Goal: Task Accomplishment & Management: Use online tool/utility

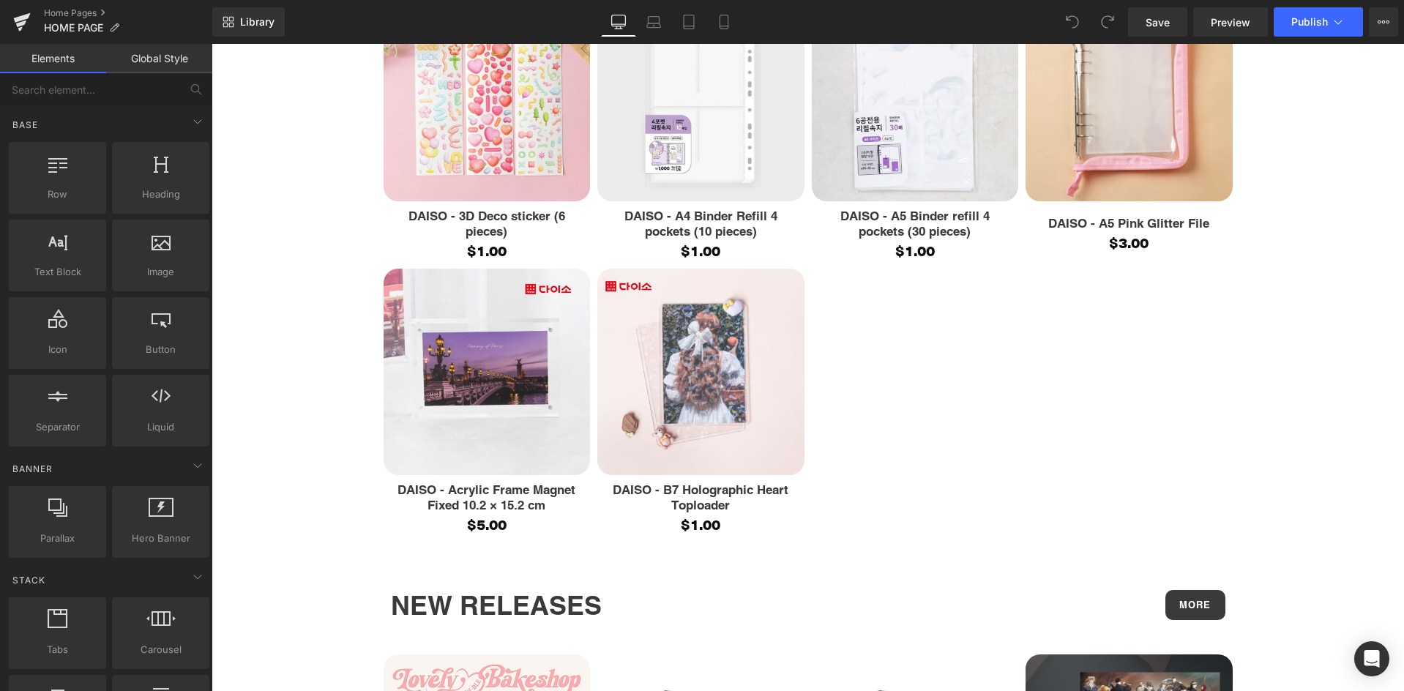
scroll to position [3222, 0]
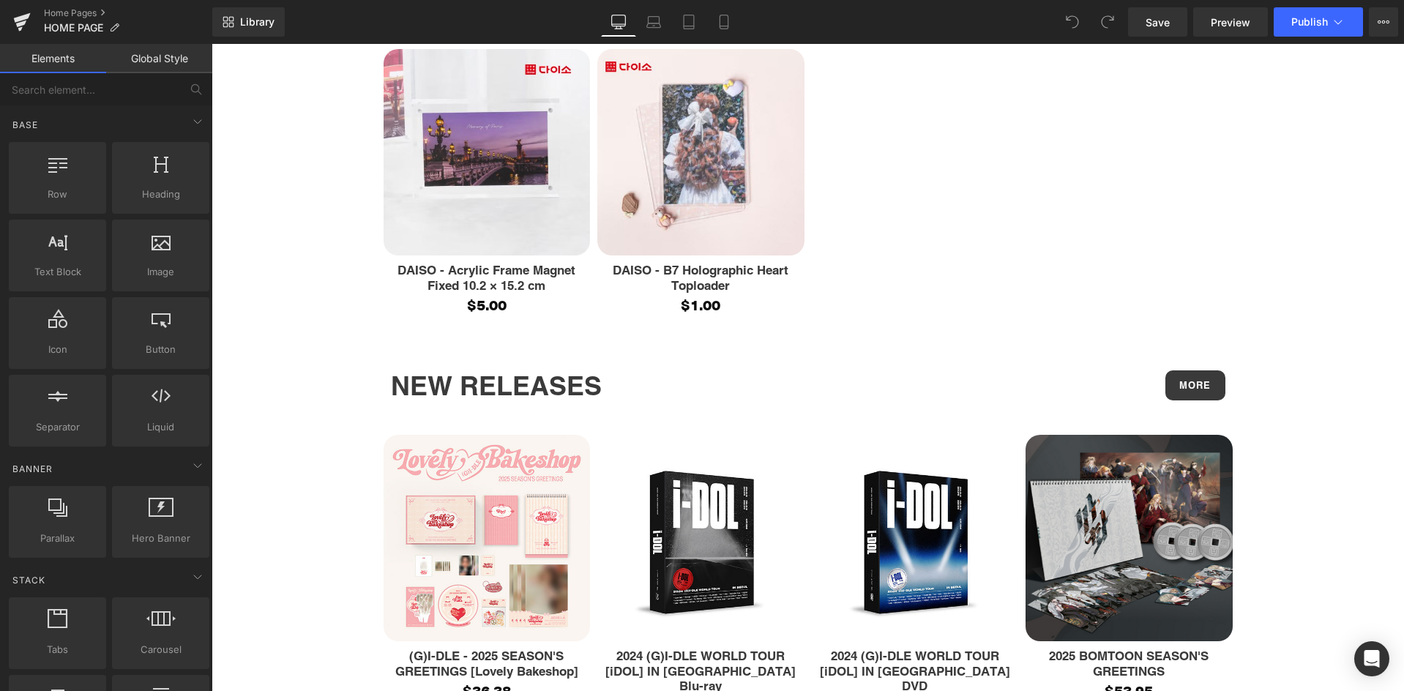
click at [395, 402] on div "NEW RELEASES Heading" at bounding box center [594, 385] width 406 height 31
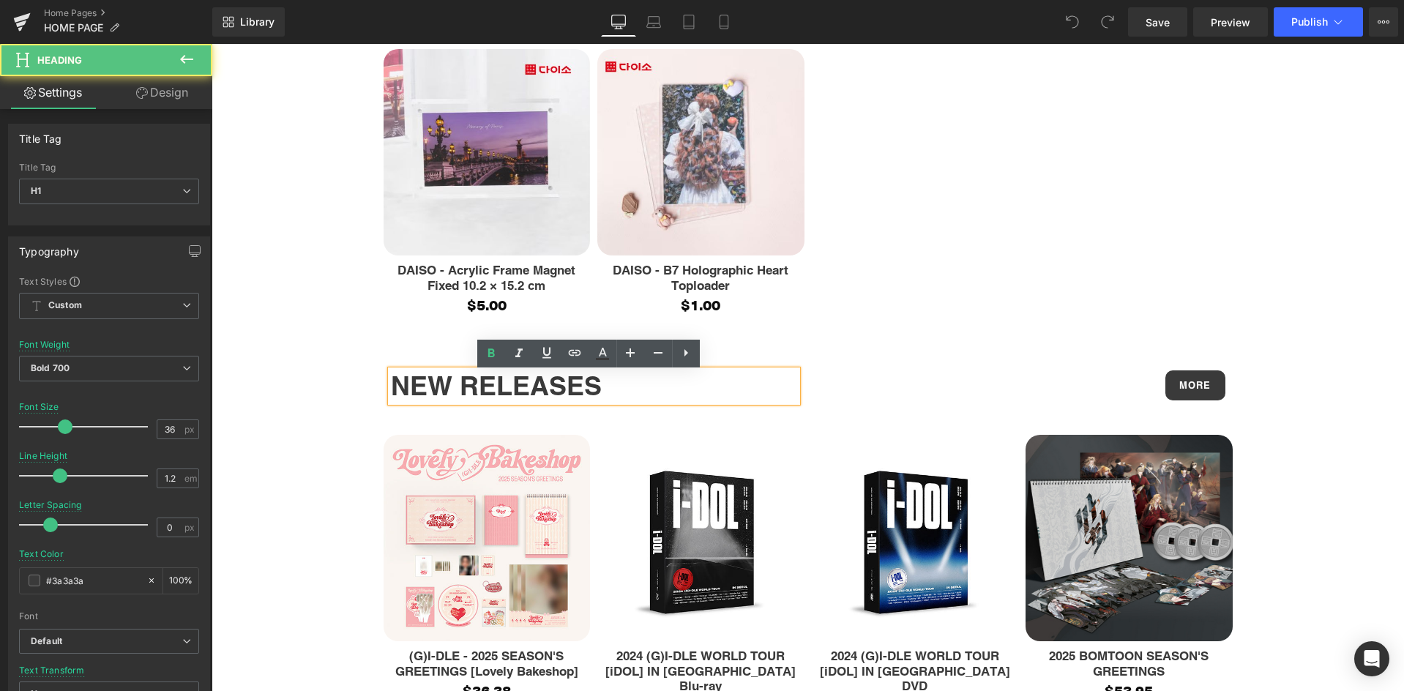
click at [369, 377] on div "NEW RELEASES Heading MORE Button Row Sale Off" at bounding box center [808, 694] width 879 height 690
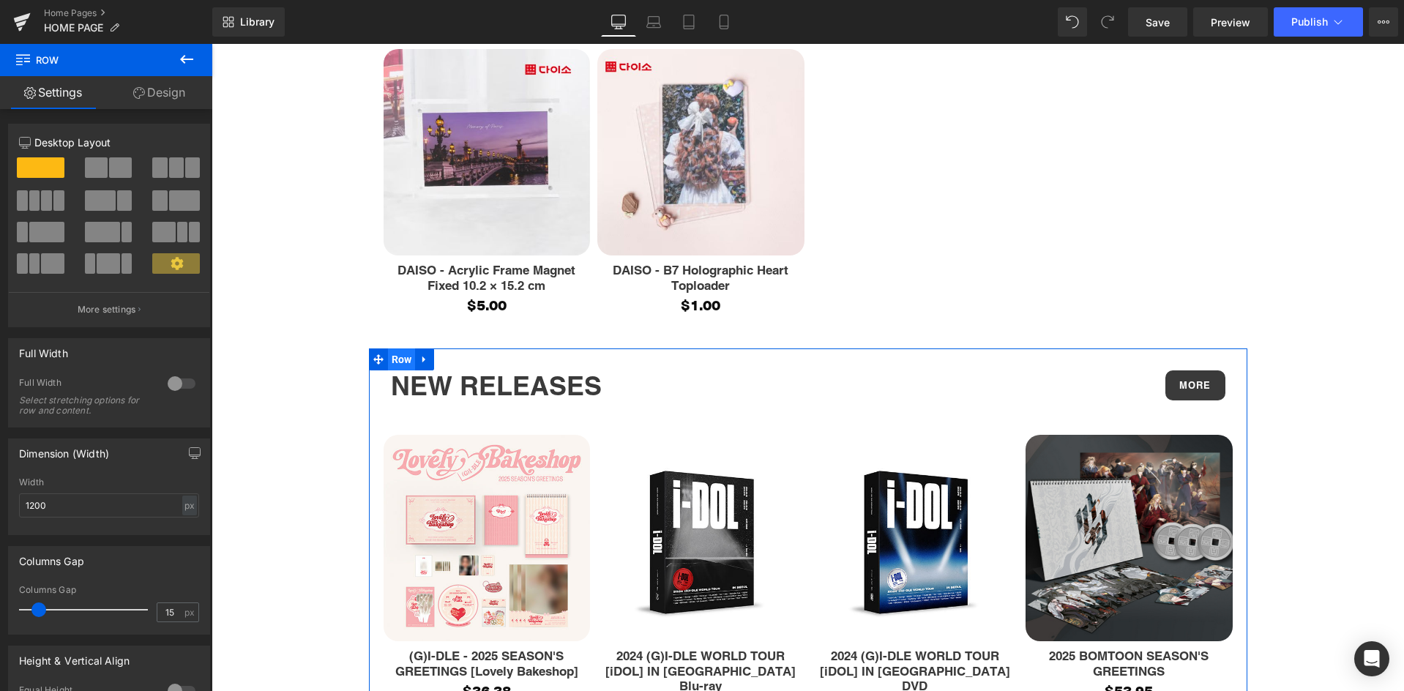
click at [395, 360] on span "Row" at bounding box center [402, 360] width 28 height 22
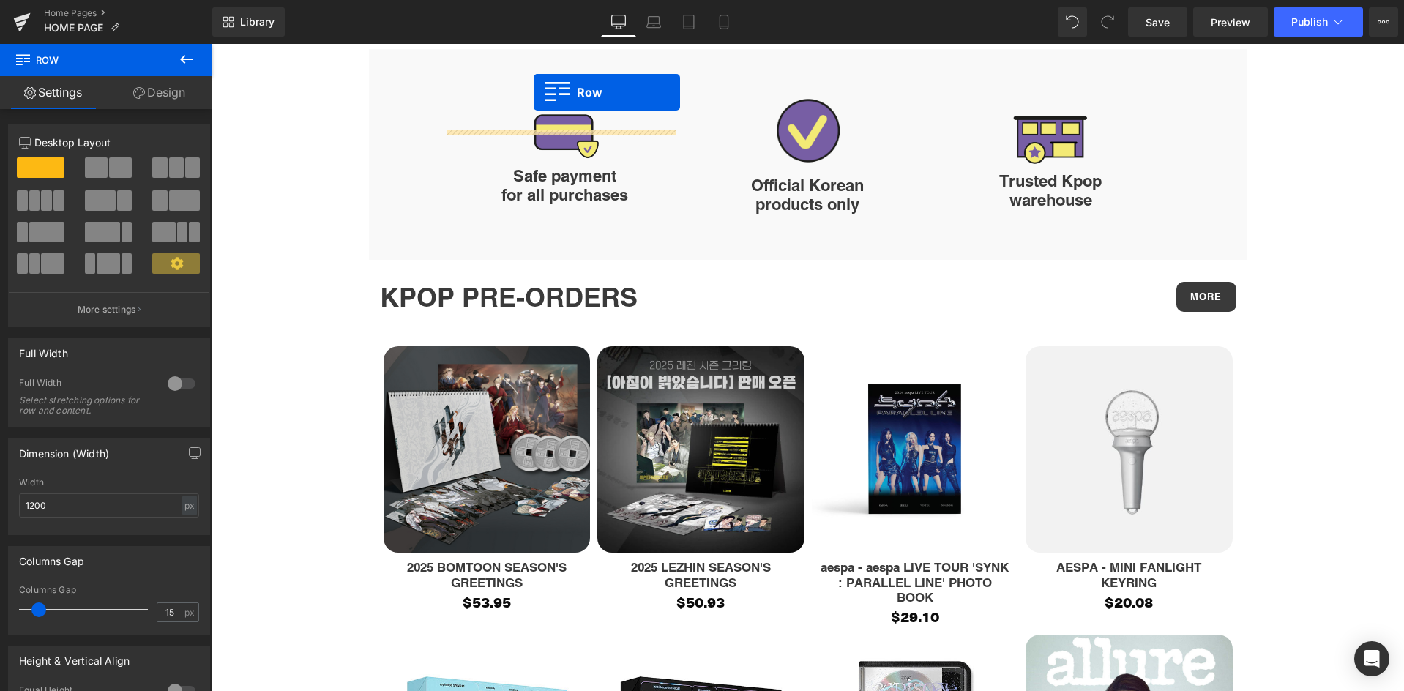
scroll to position [1479, 0]
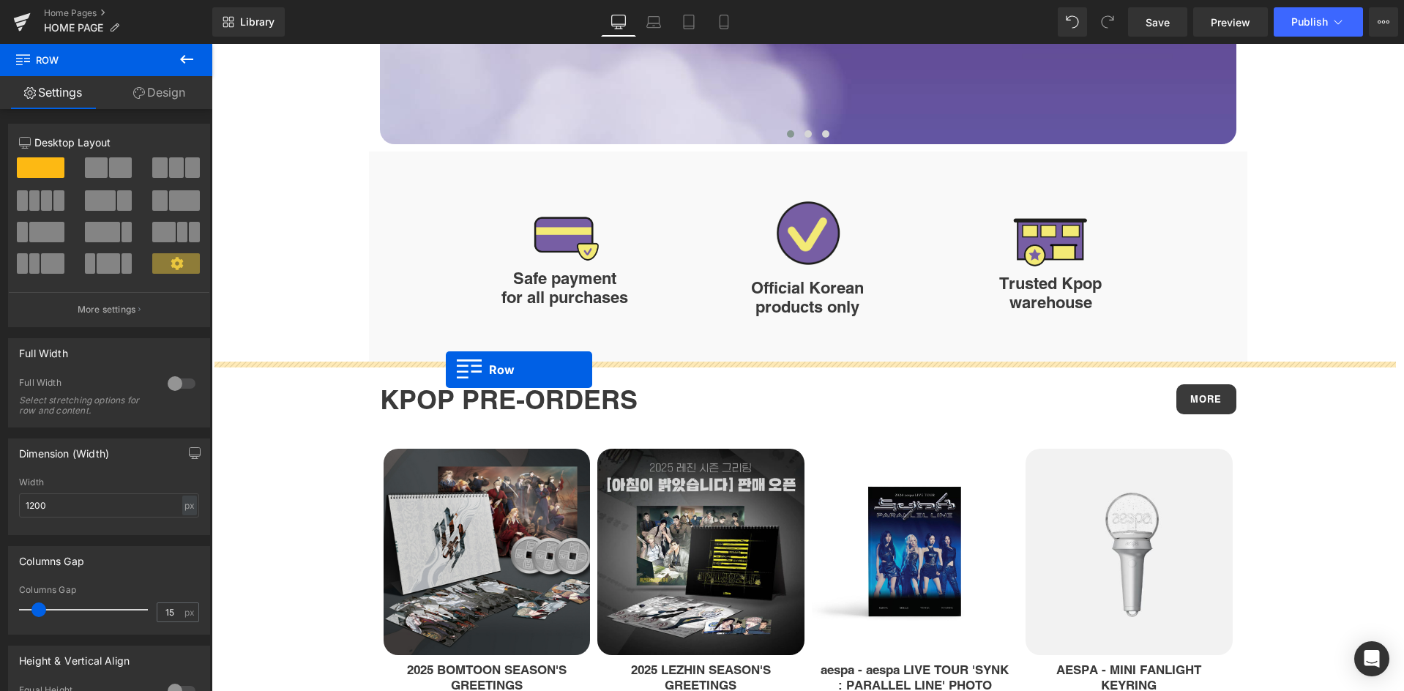
drag, startPoint x: 392, startPoint y: 360, endPoint x: 446, endPoint y: 370, distance: 54.3
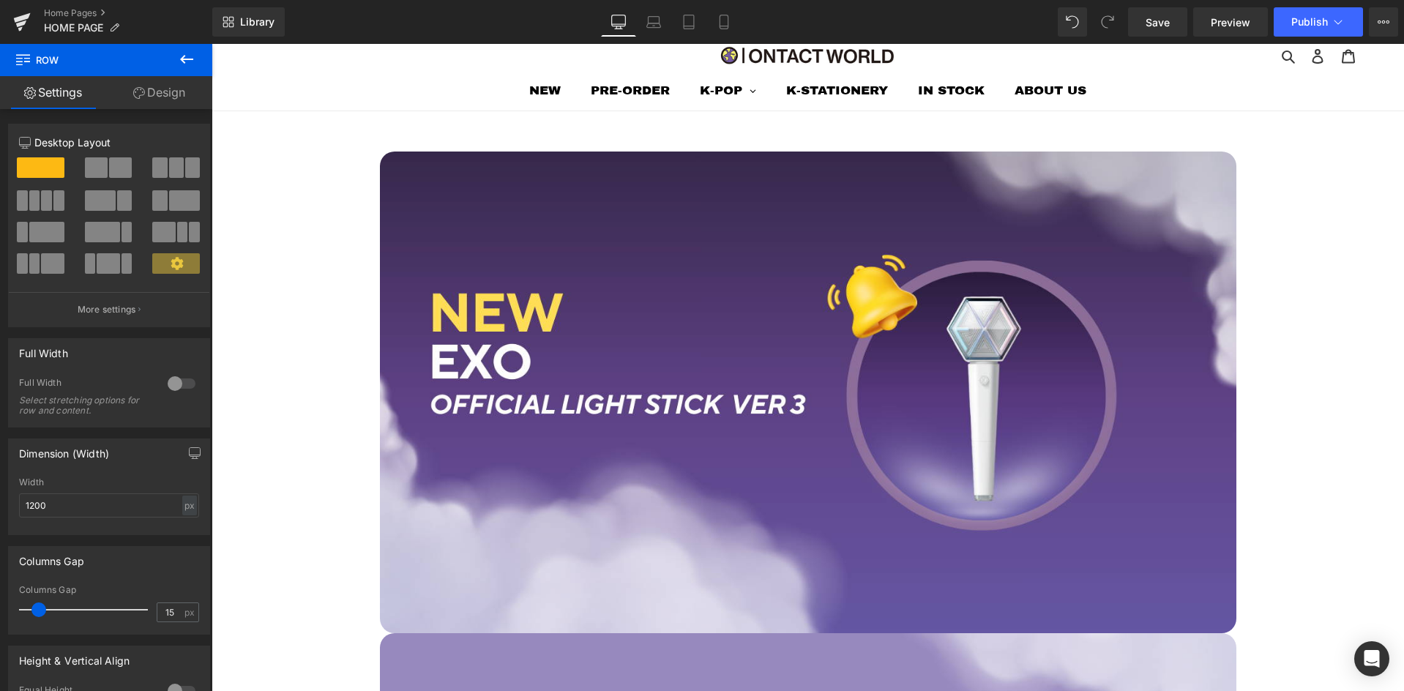
scroll to position [0, 0]
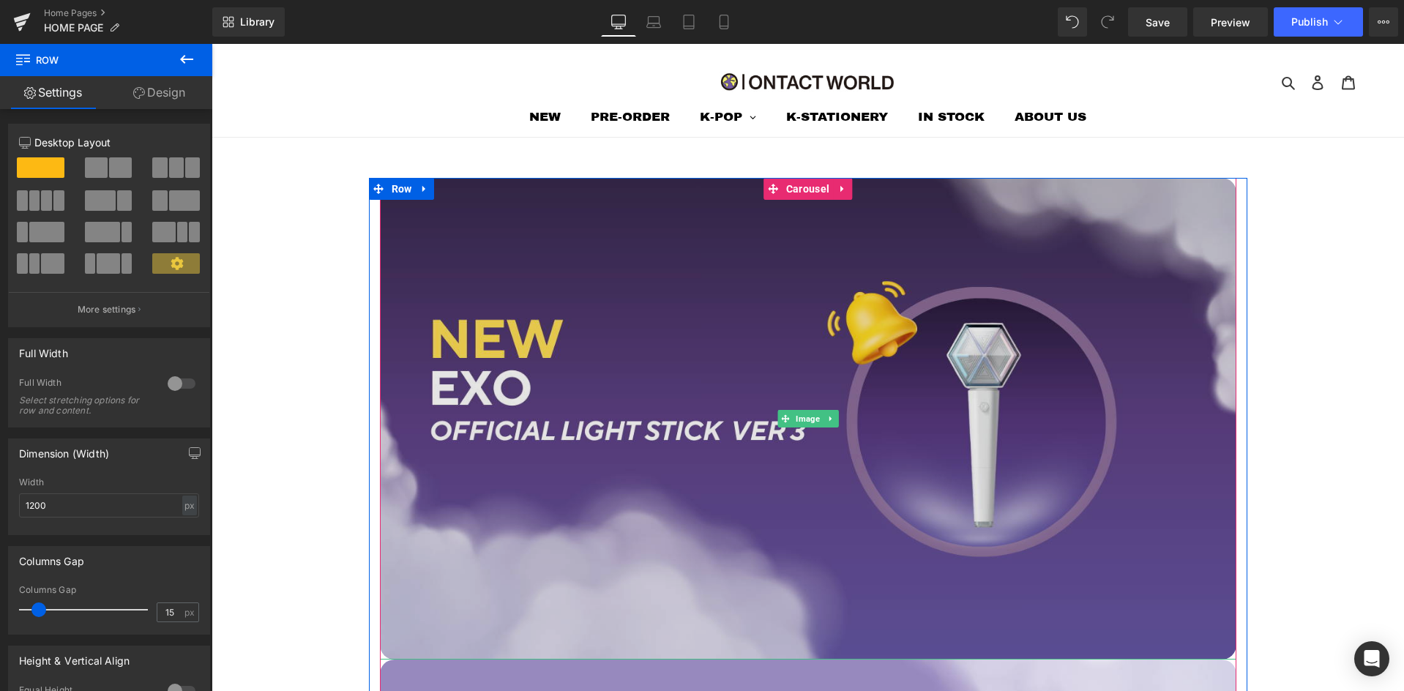
click at [775, 202] on img at bounding box center [808, 419] width 857 height 482
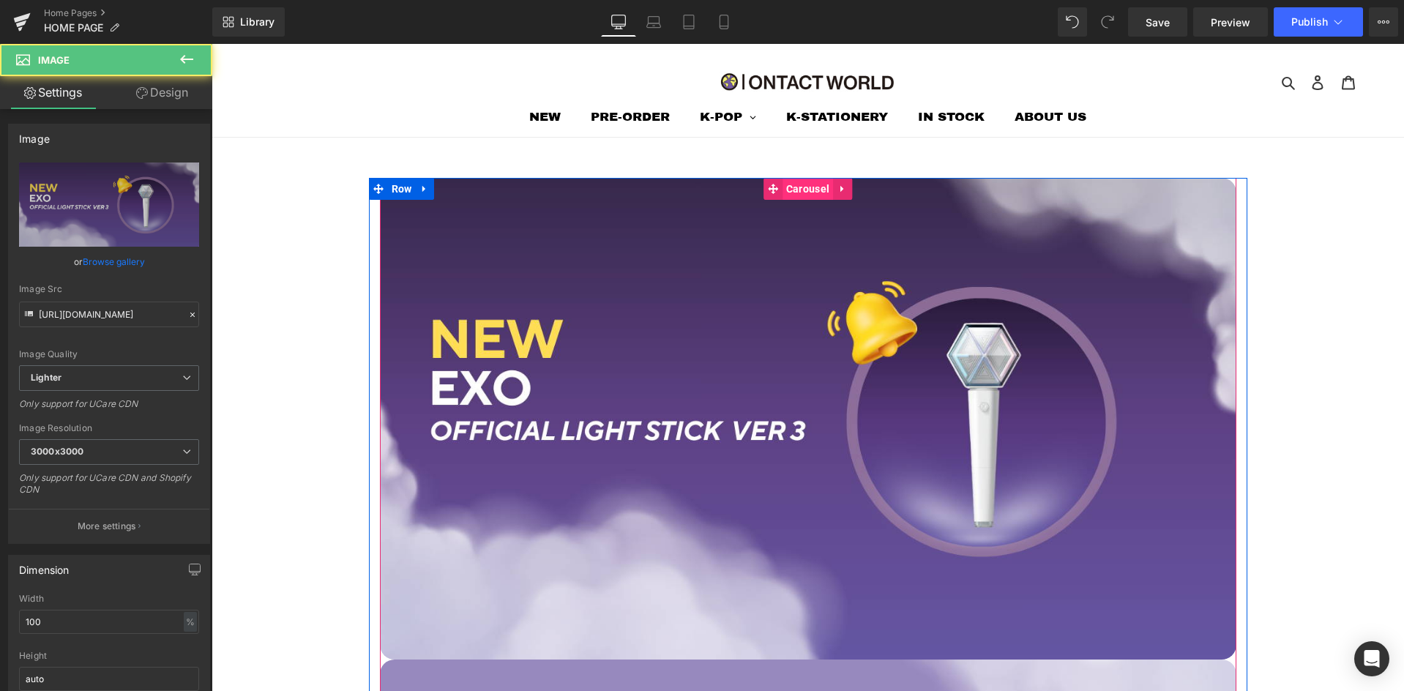
click at [786, 193] on span "Carousel" at bounding box center [808, 189] width 51 height 22
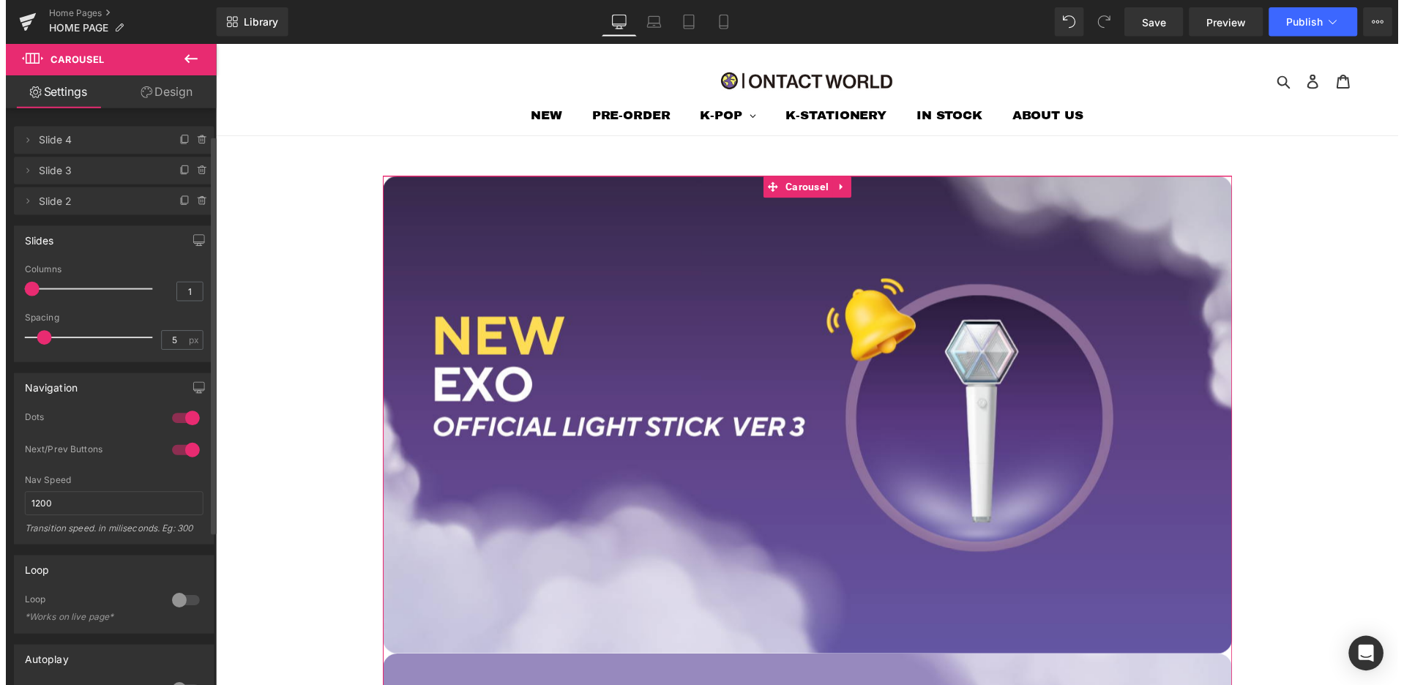
scroll to position [73, 0]
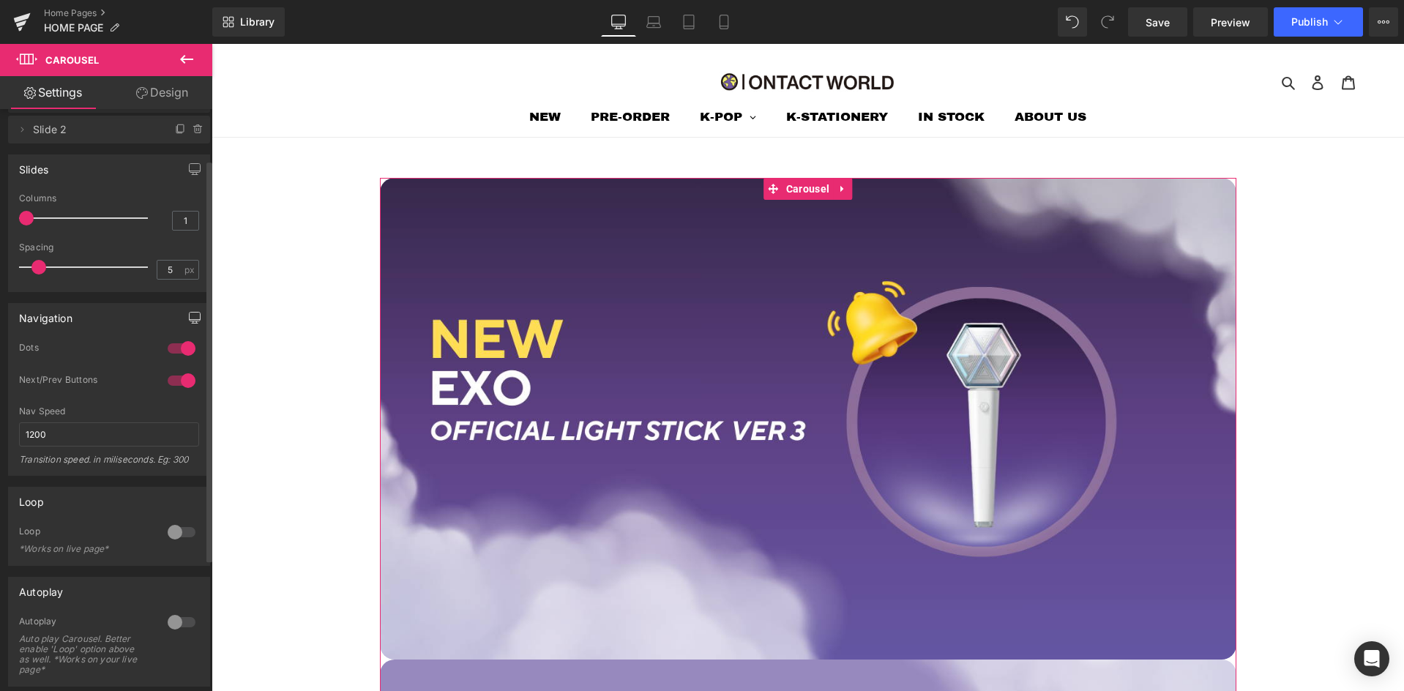
click at [194, 319] on icon "button" at bounding box center [195, 317] width 11 height 9
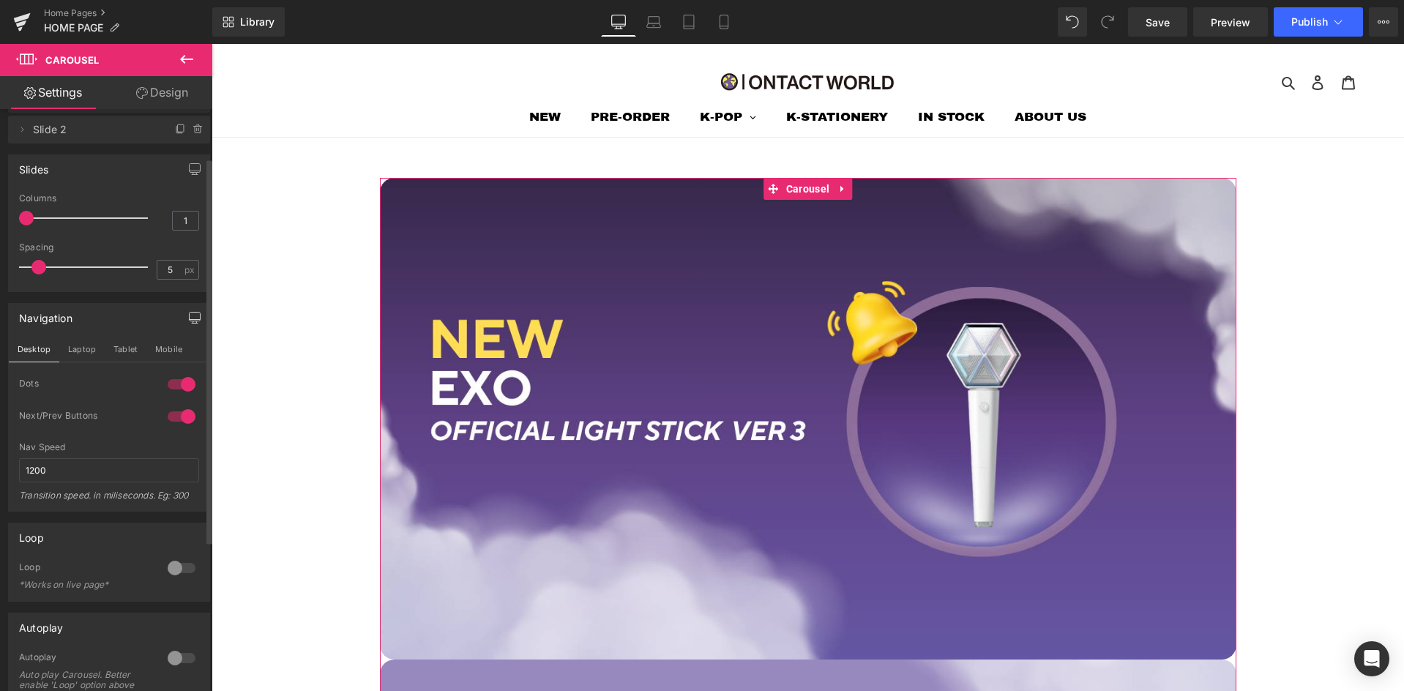
click at [194, 319] on icon "button" at bounding box center [195, 317] width 11 height 9
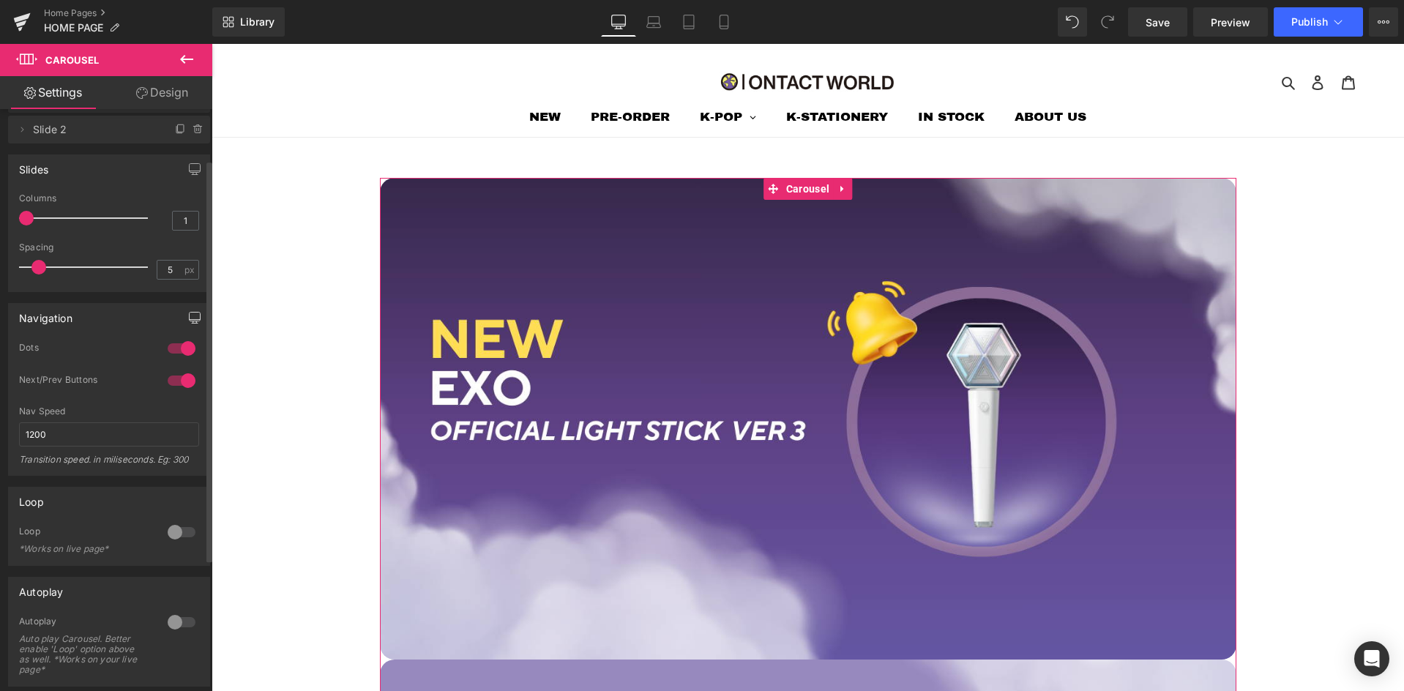
click at [176, 94] on link "Design" at bounding box center [162, 92] width 106 height 33
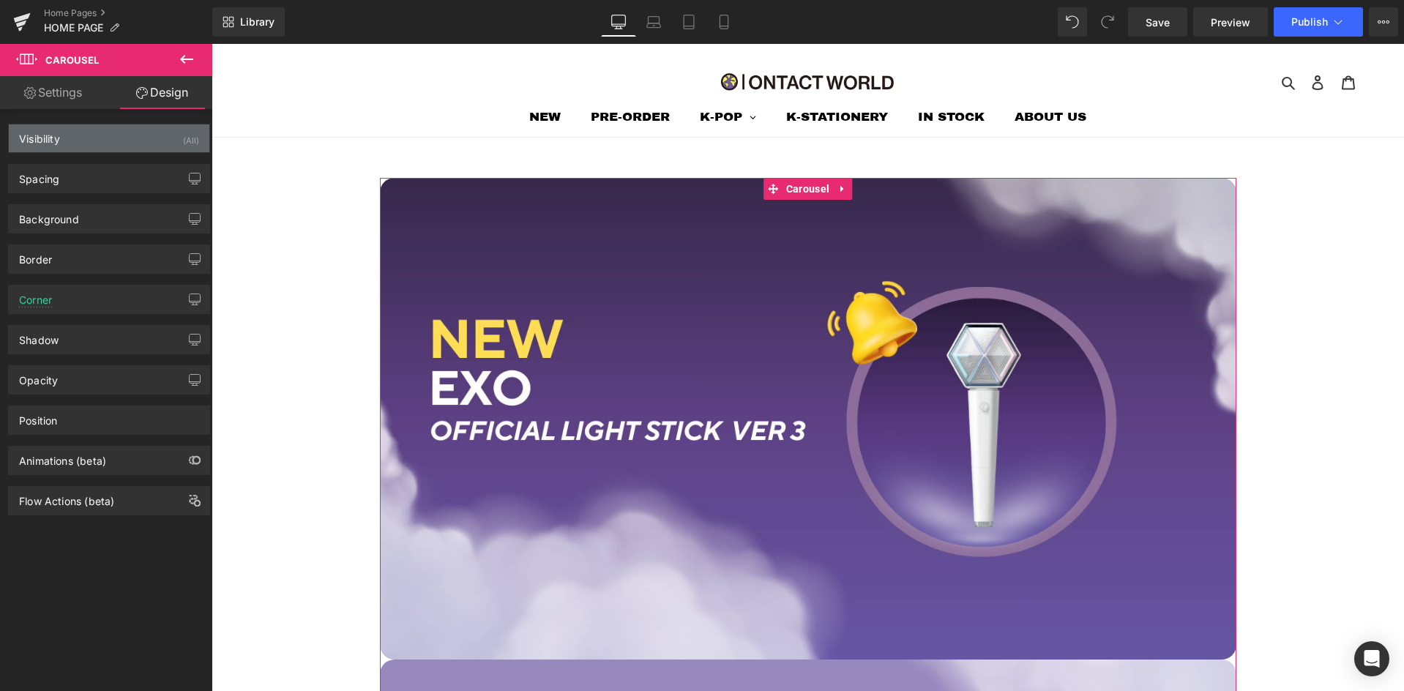
click at [125, 133] on div "Visibility (All)" at bounding box center [109, 138] width 201 height 28
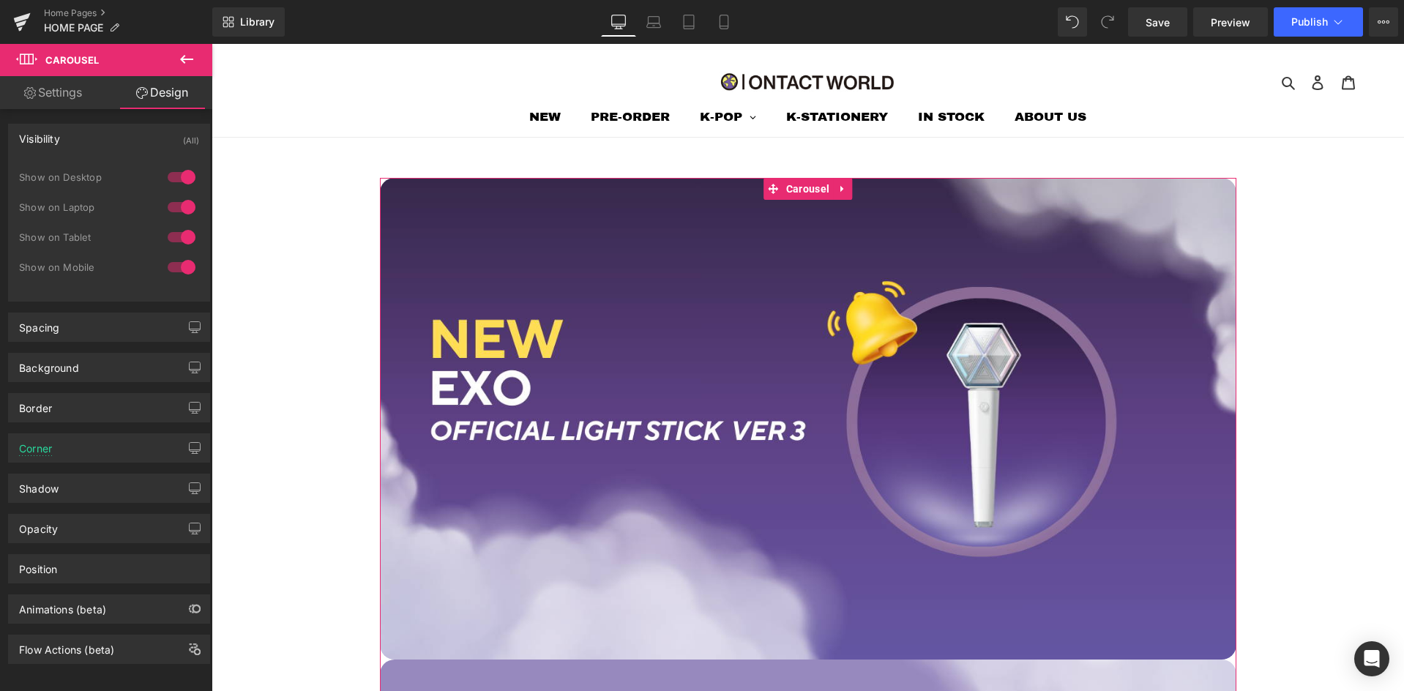
click at [182, 178] on div at bounding box center [181, 176] width 35 height 23
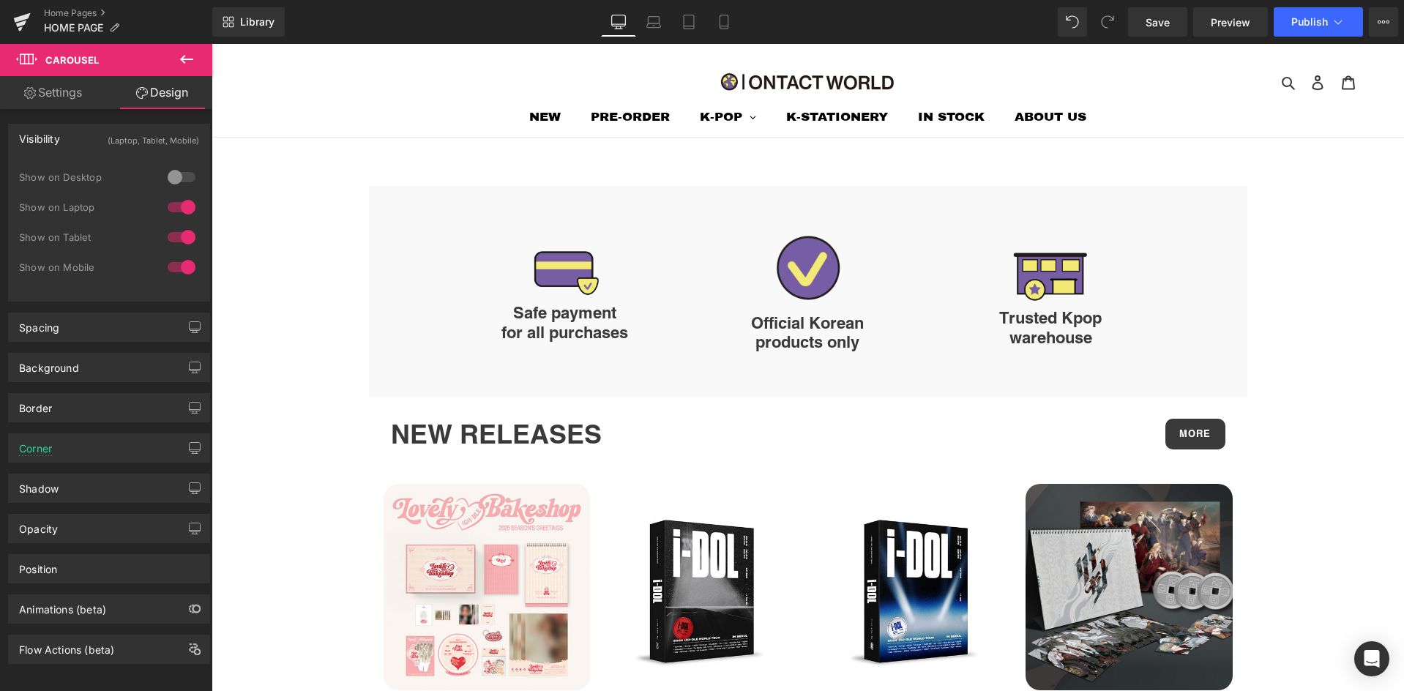
click at [177, 200] on div at bounding box center [181, 206] width 35 height 23
click at [177, 221] on div "Show on Laptop" at bounding box center [109, 215] width 180 height 30
click at [180, 236] on div at bounding box center [181, 237] width 35 height 23
click at [180, 261] on div at bounding box center [181, 267] width 35 height 23
click at [182, 178] on div at bounding box center [181, 176] width 35 height 23
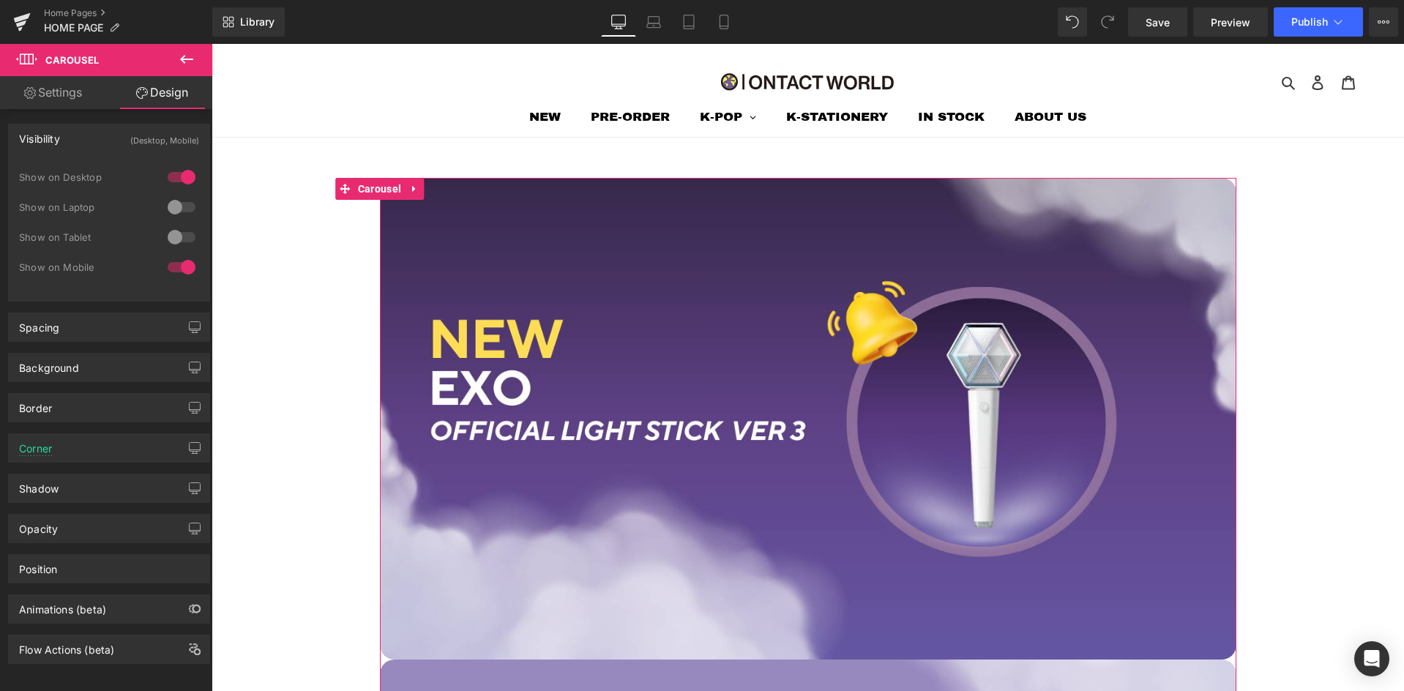
click at [184, 200] on div at bounding box center [181, 206] width 35 height 23
click at [180, 228] on div at bounding box center [181, 237] width 35 height 23
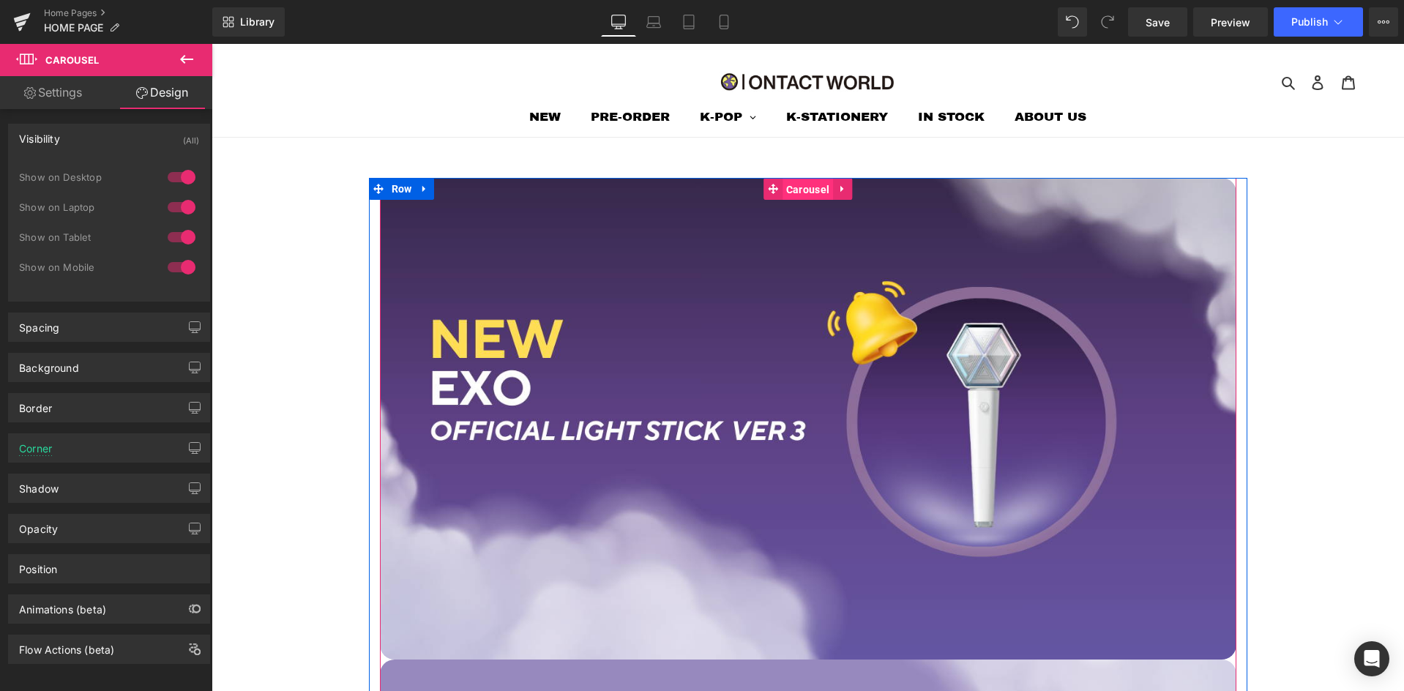
click at [808, 187] on span "Carousel" at bounding box center [808, 190] width 51 height 22
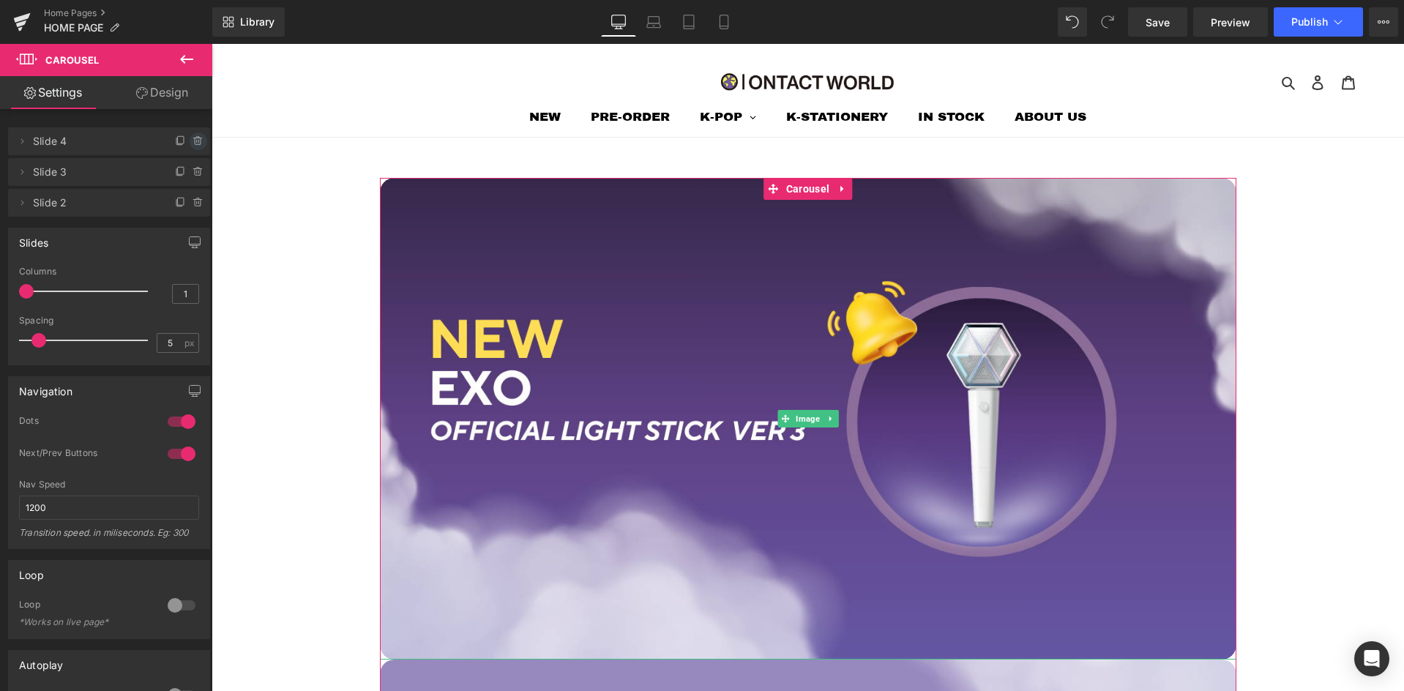
click at [193, 146] on icon at bounding box center [199, 141] width 12 height 12
click at [193, 146] on button "Delete" at bounding box center [183, 142] width 46 height 19
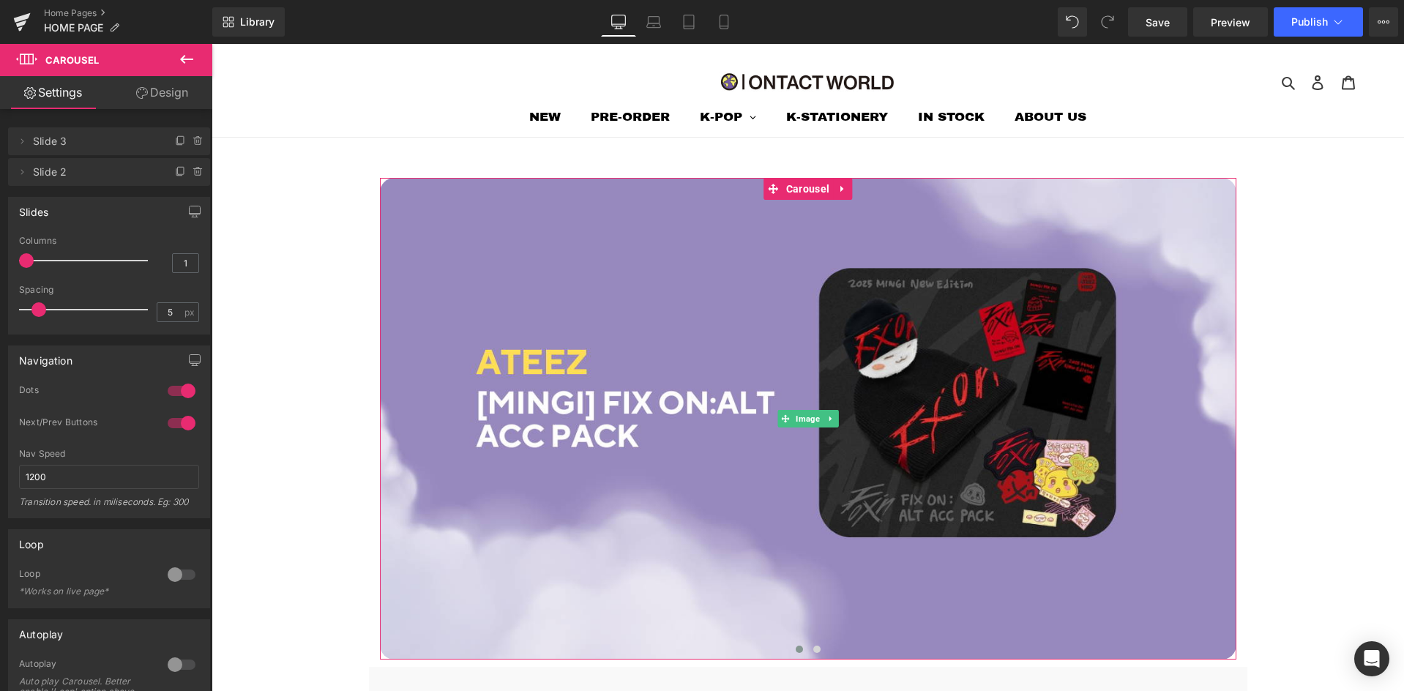
click at [193, 146] on icon at bounding box center [199, 141] width 12 height 12
click at [193, 146] on button "Delete" at bounding box center [183, 142] width 46 height 19
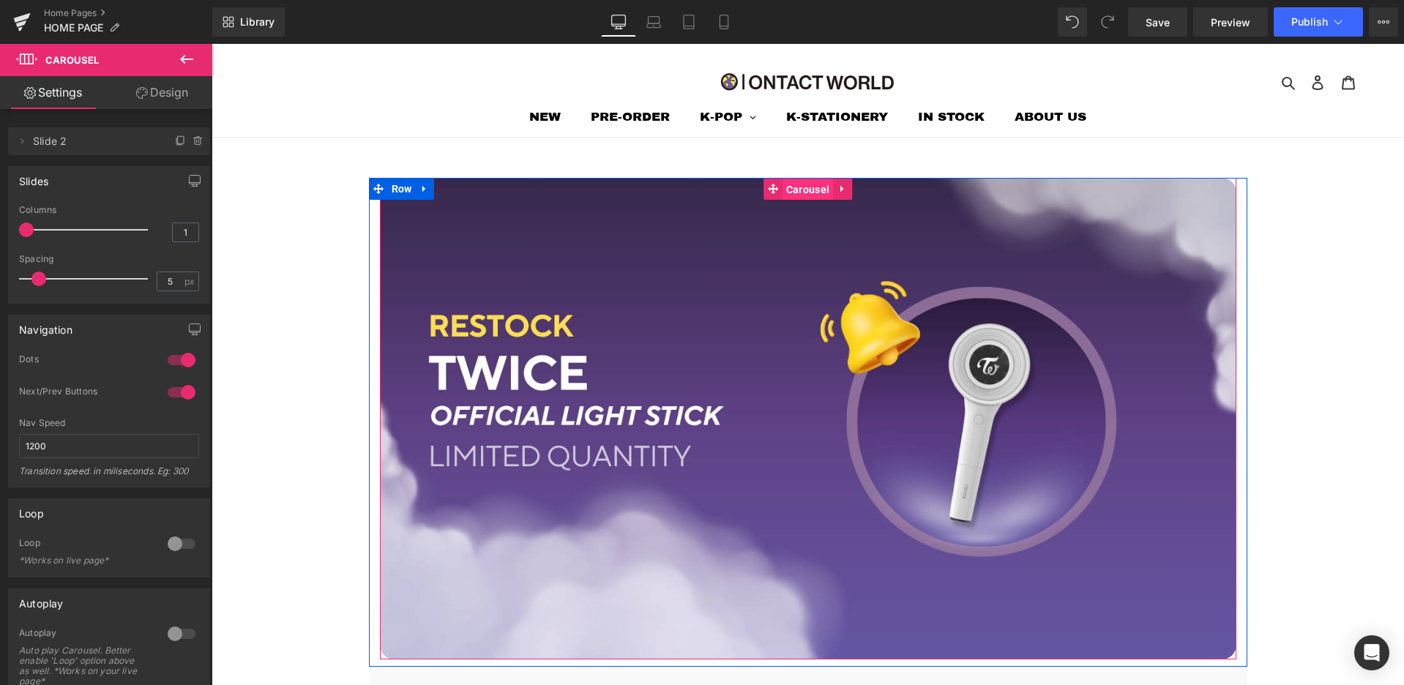
click at [805, 195] on span "Carousel" at bounding box center [808, 190] width 51 height 22
click at [811, 418] on span "Image" at bounding box center [808, 420] width 30 height 18
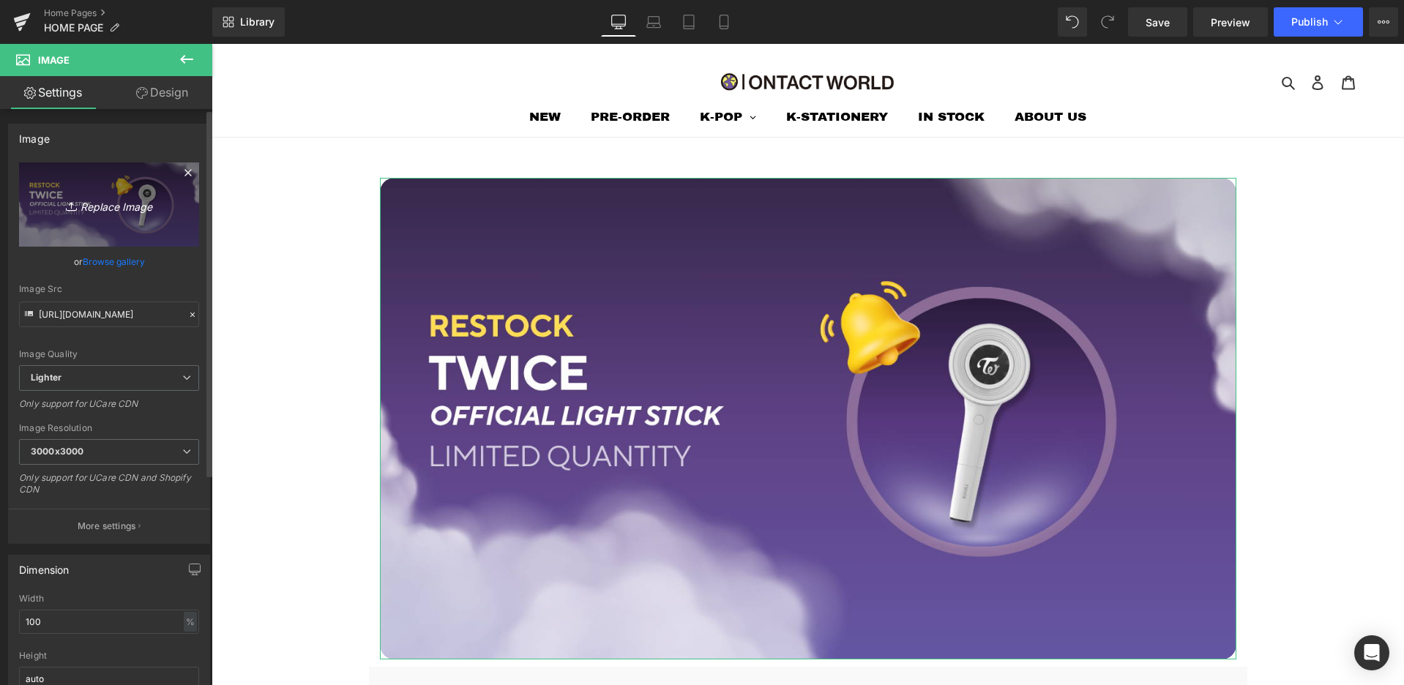
click at [142, 204] on icon "Replace Image" at bounding box center [109, 204] width 117 height 18
type input "C:\fakepath\ONTACT WORLD HEADER.png"
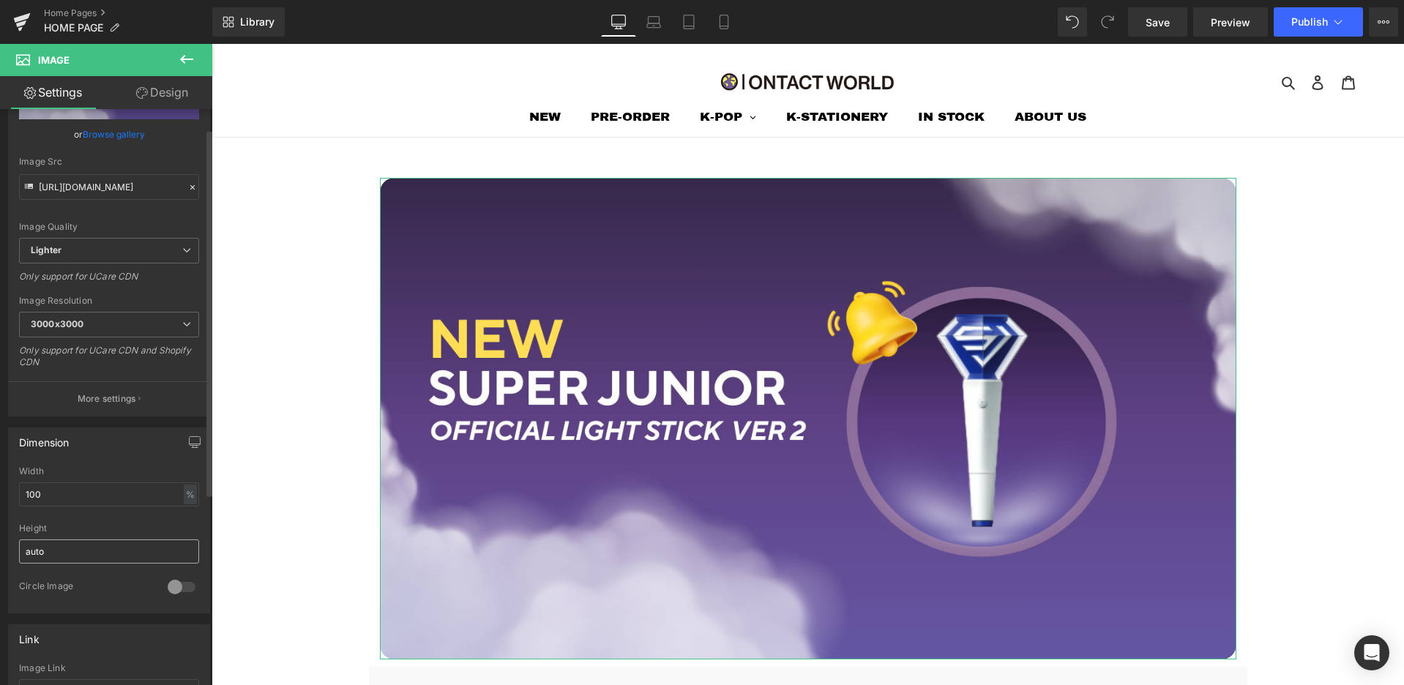
scroll to position [220, 0]
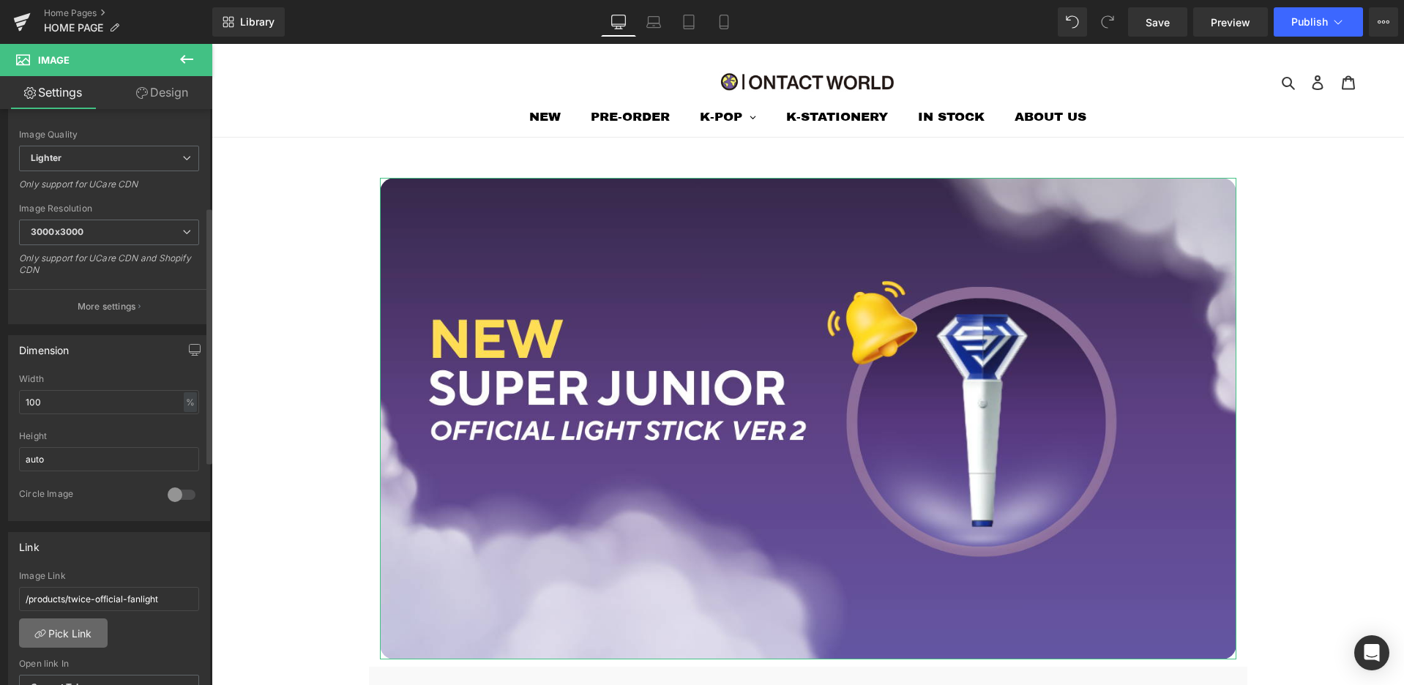
click at [85, 632] on link "Pick Link" at bounding box center [63, 633] width 89 height 29
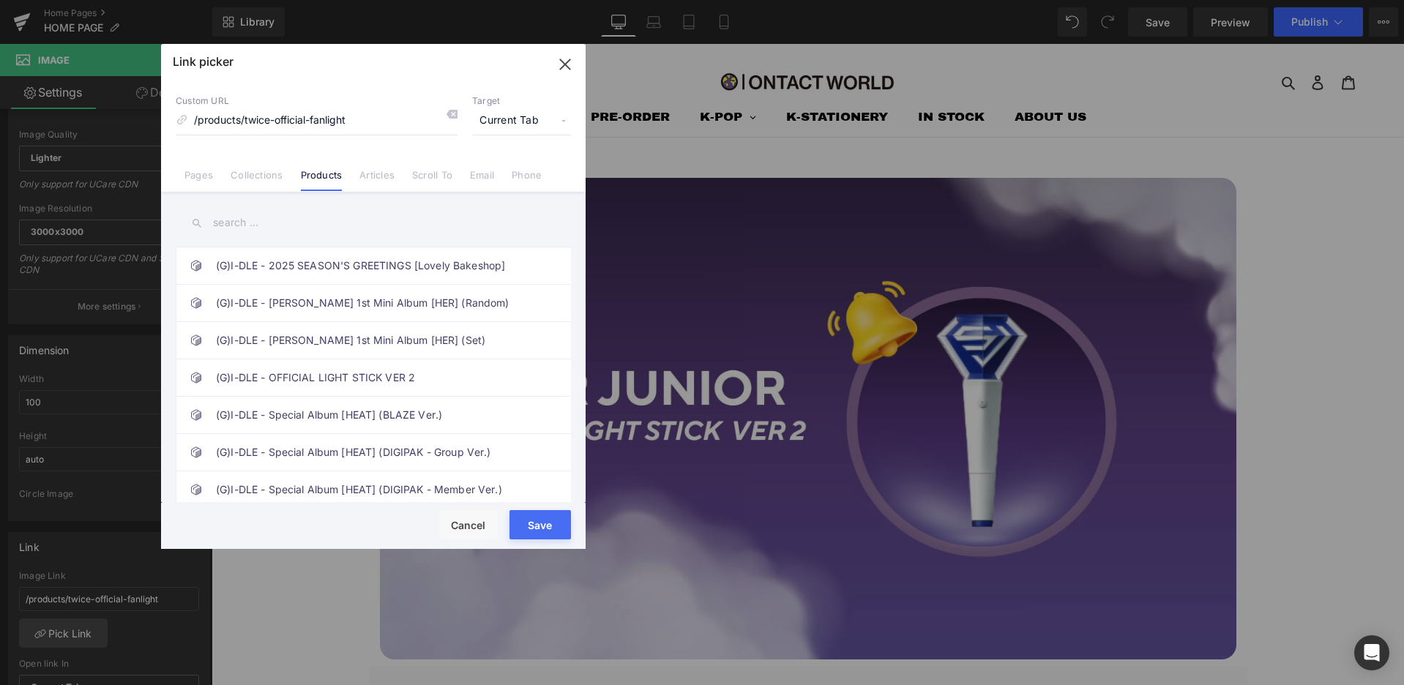
click at [0, 0] on input "text" at bounding box center [0, 0] width 0 height 0
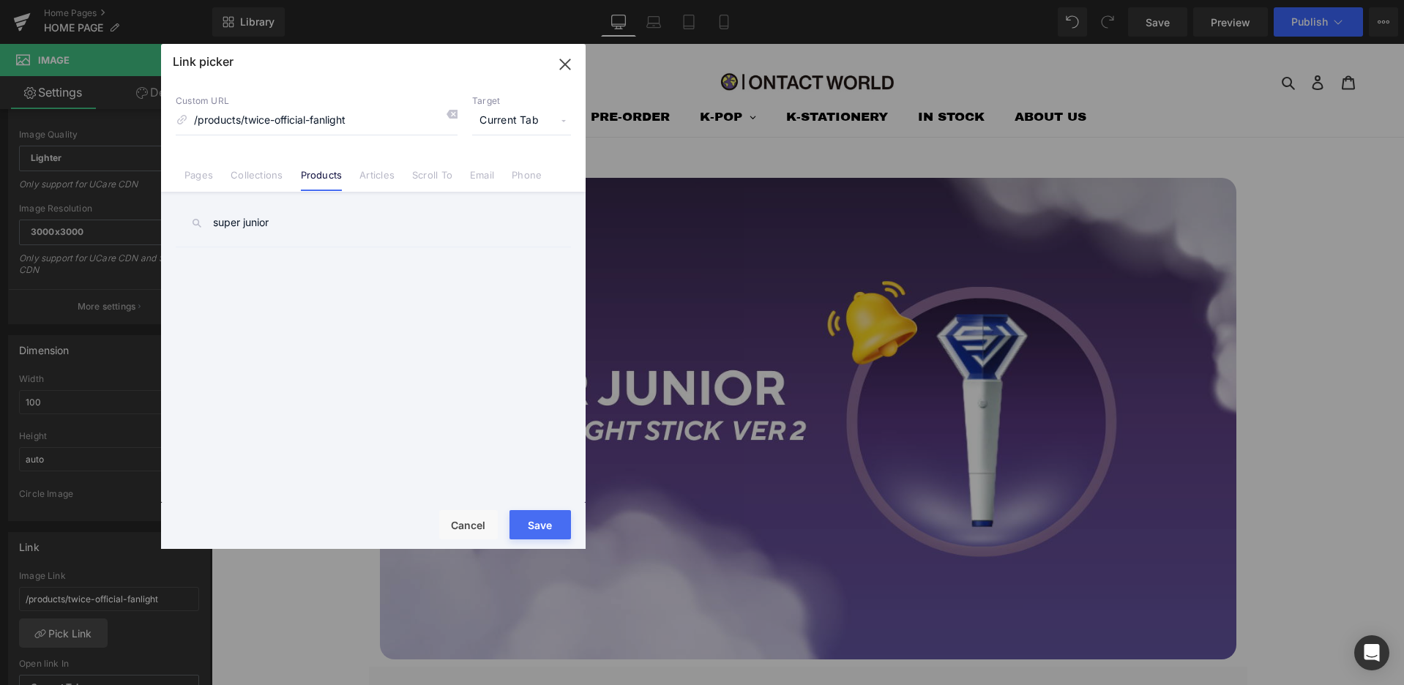
type input "super junior"
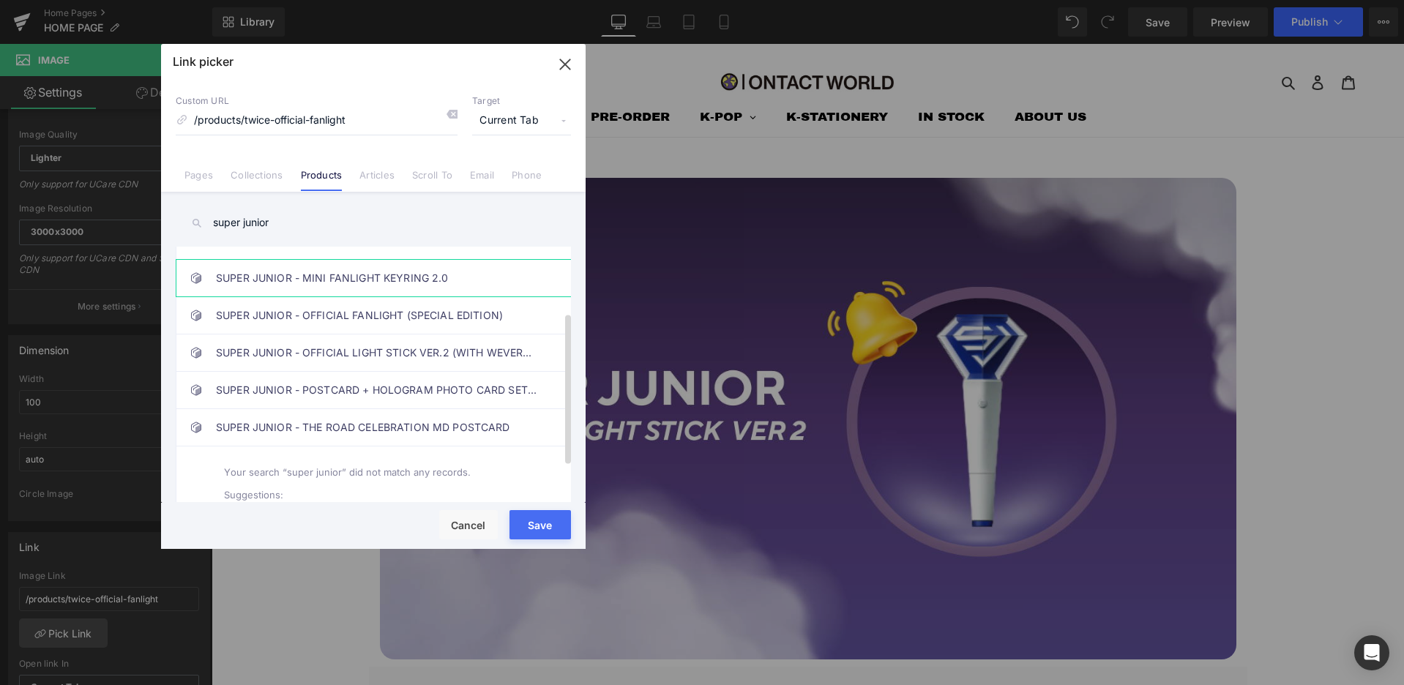
scroll to position [97, 0]
click at [329, 364] on link "SUPER JUNIOR - OFFICIAL LIGHT STICK VER.2 (WITH WEVERSE PC)" at bounding box center [377, 355] width 322 height 37
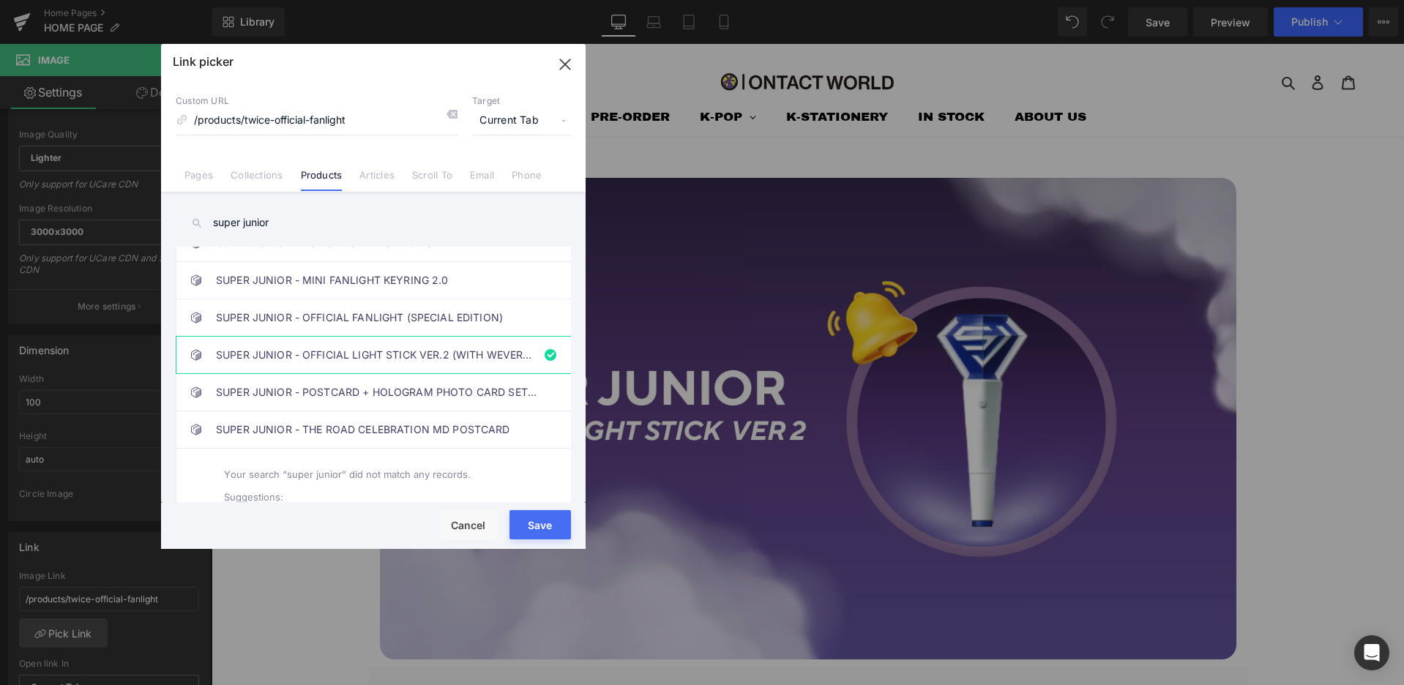
click at [553, 532] on button "Save" at bounding box center [541, 524] width 62 height 29
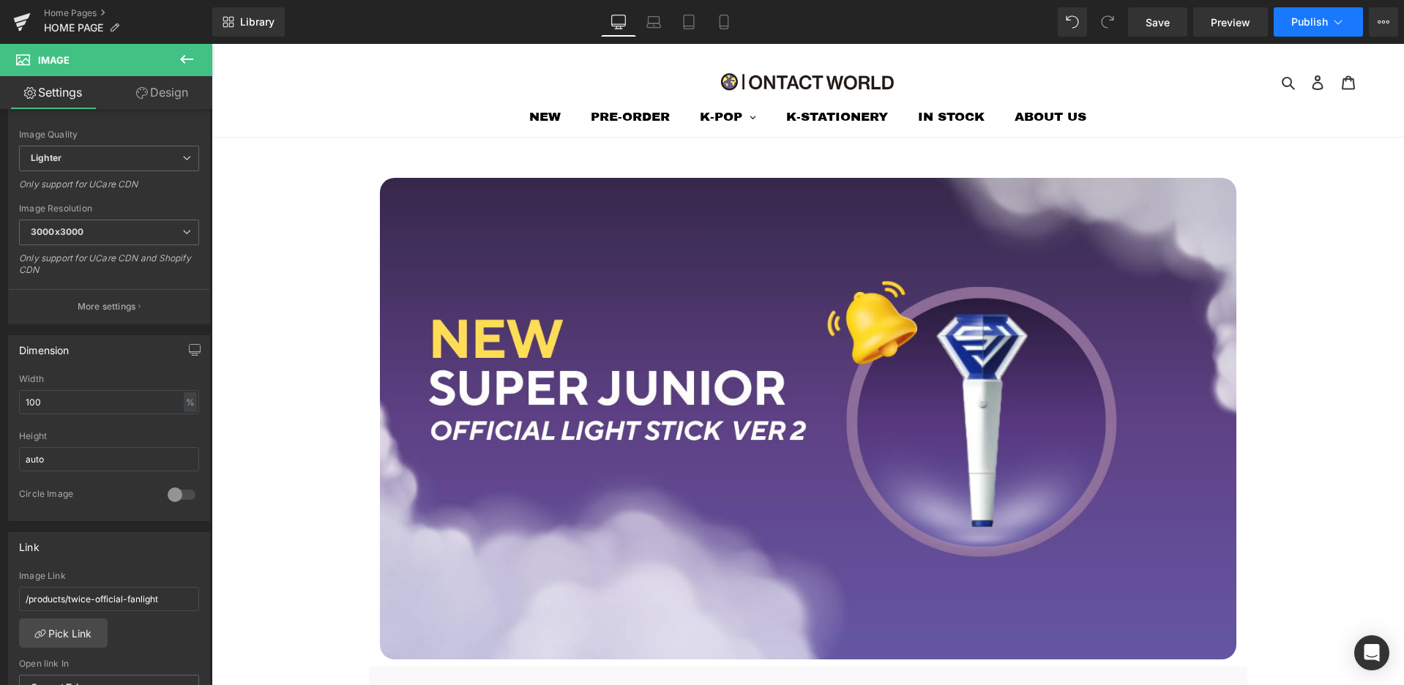
click at [1319, 31] on button "Publish" at bounding box center [1318, 21] width 89 height 29
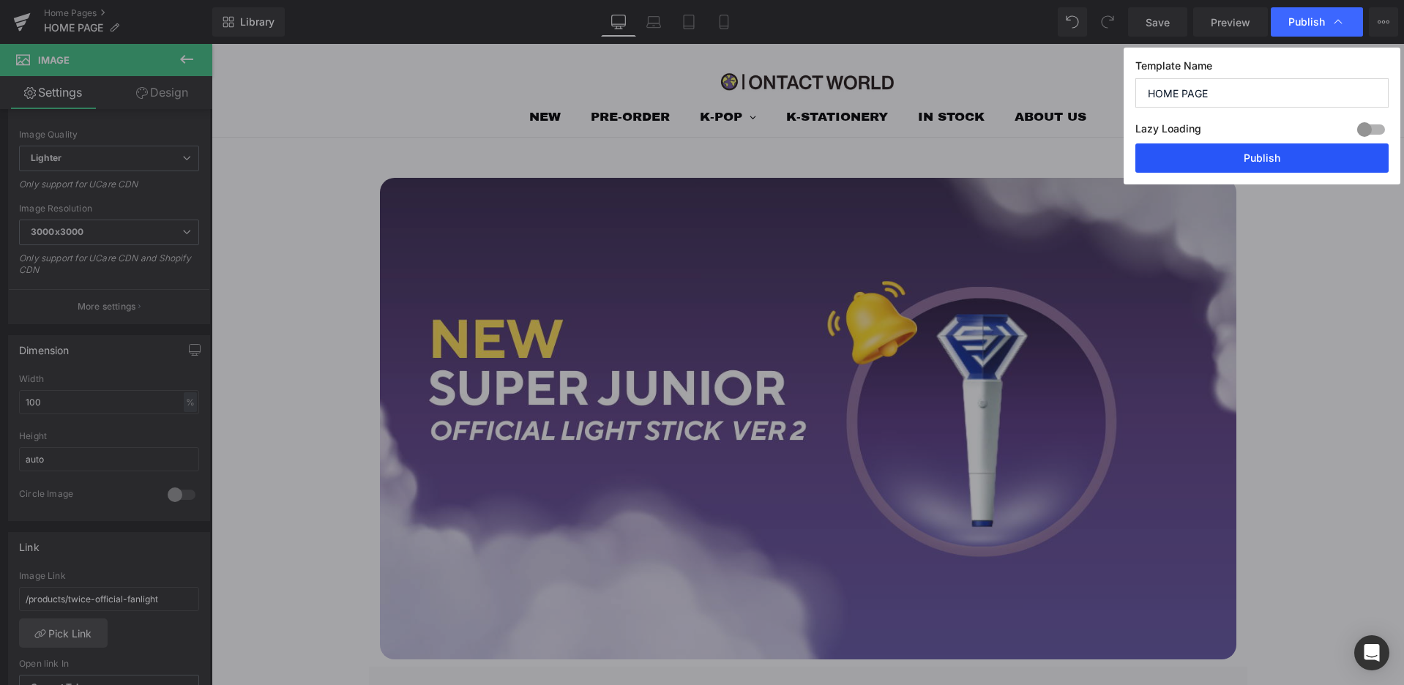
click at [1273, 160] on button "Publish" at bounding box center [1262, 158] width 253 height 29
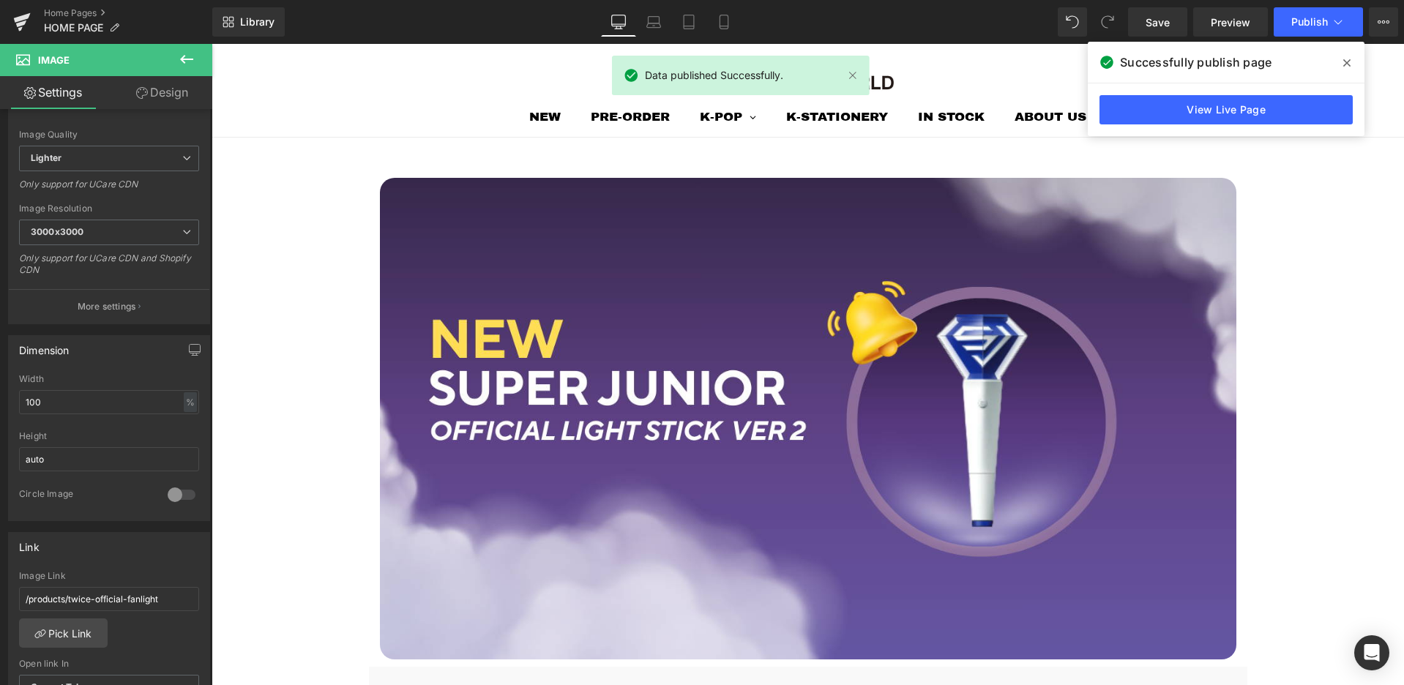
click at [1372, 62] on header "Search Log in Cart 0 items NEW PRE-ORDER K-POP K-POP ARTIST BTS STRAY KIDS ATEE…" at bounding box center [808, 70] width 1193 height 53
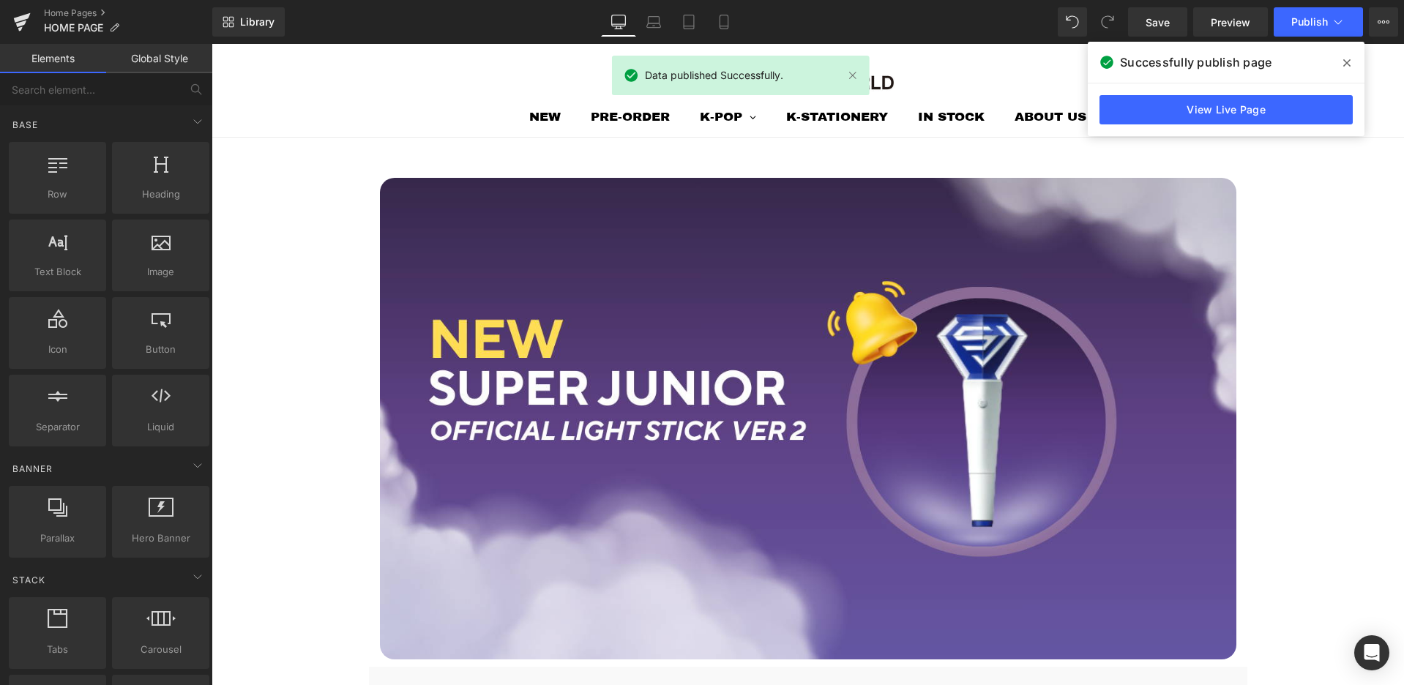
click at [0, 0] on span at bounding box center [0, 0] width 0 height 0
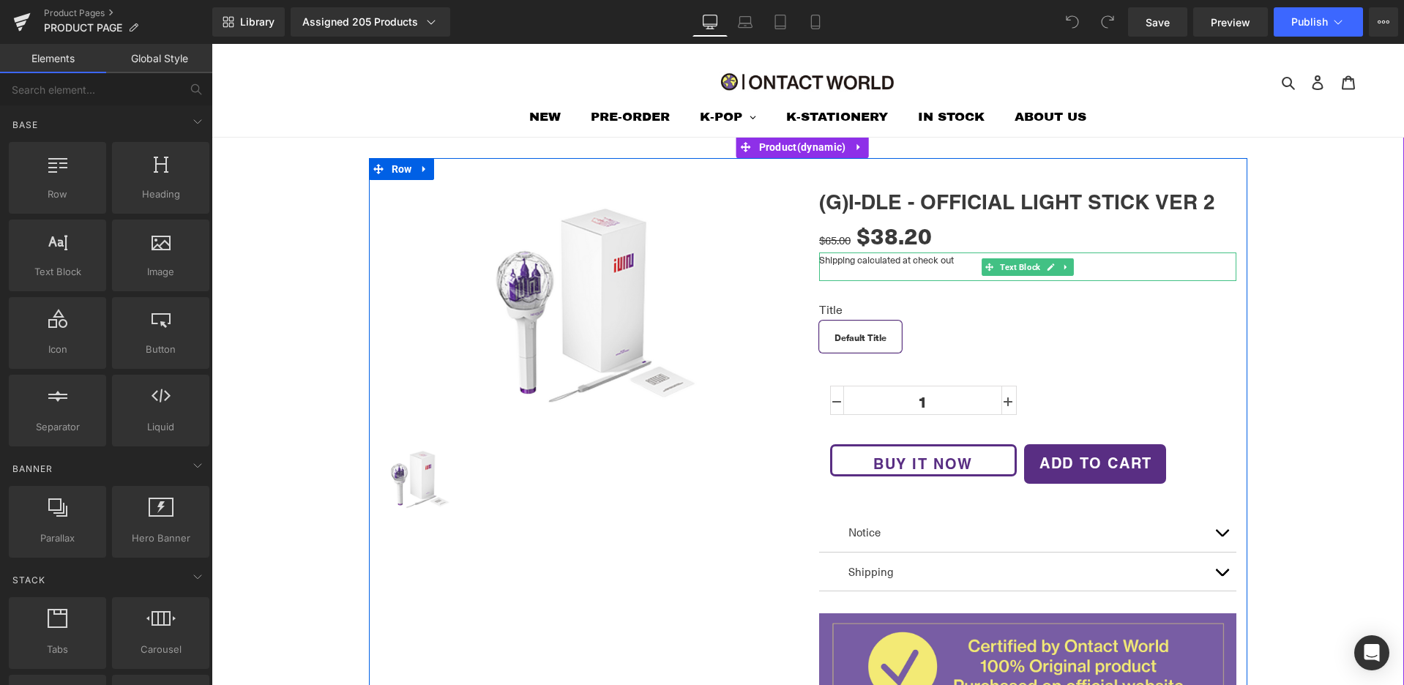
click at [971, 261] on p "Shipping calculated at check out" at bounding box center [1027, 260] width 417 height 15
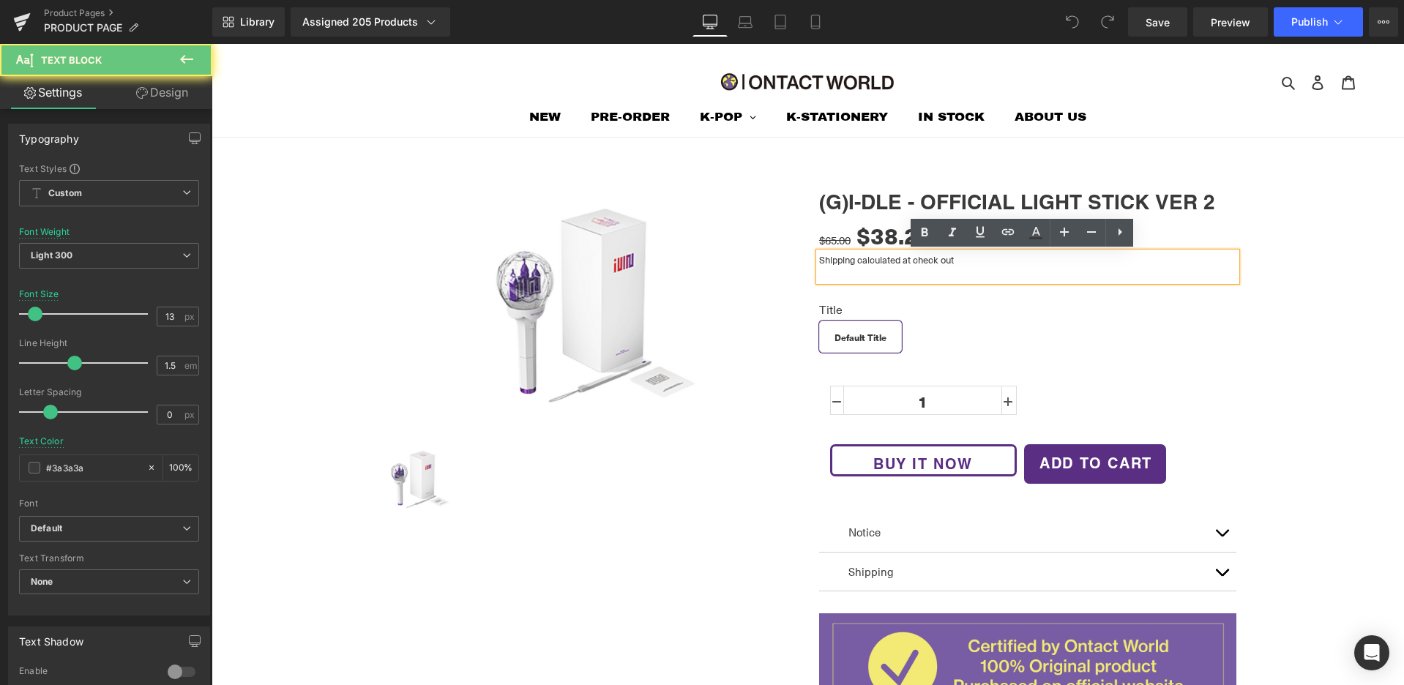
click at [966, 261] on p "Shipping calculated at check out" at bounding box center [1027, 260] width 417 height 15
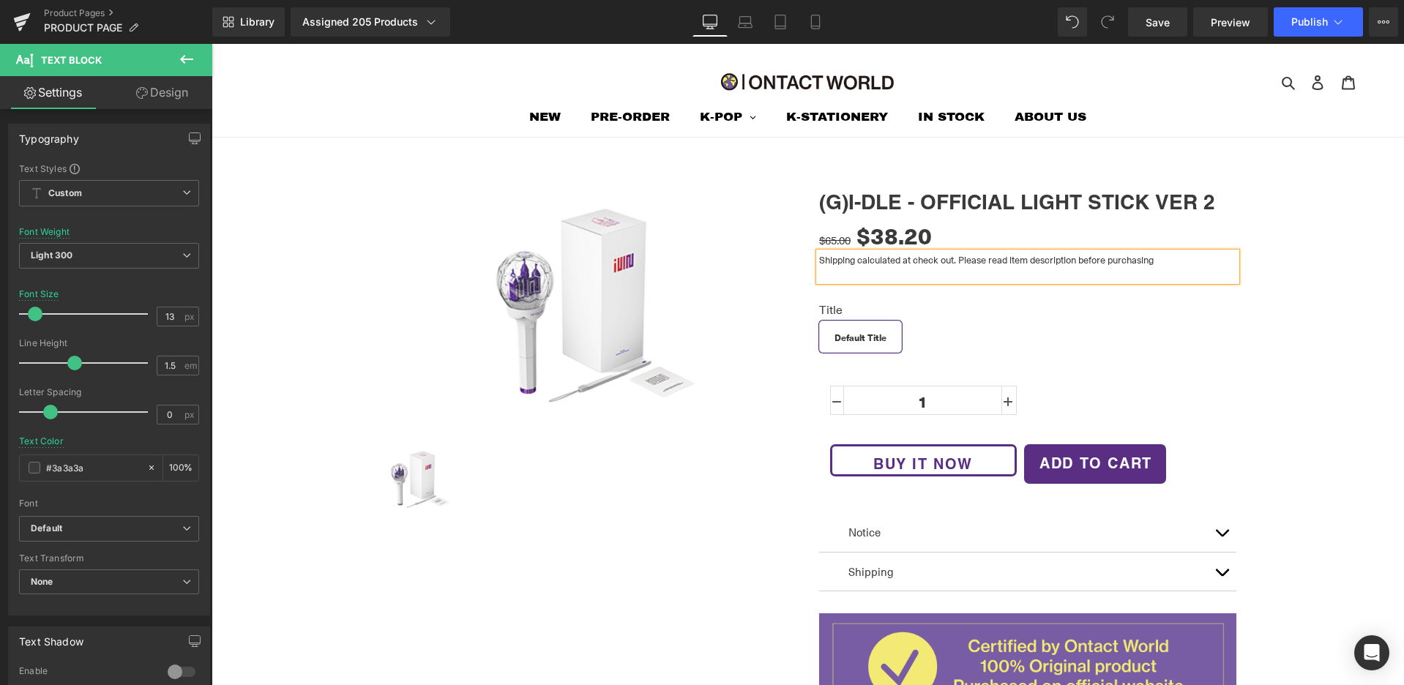
click at [959, 257] on p "Shipping calculated at check out. Please read item description before purchasing" at bounding box center [1027, 260] width 417 height 15
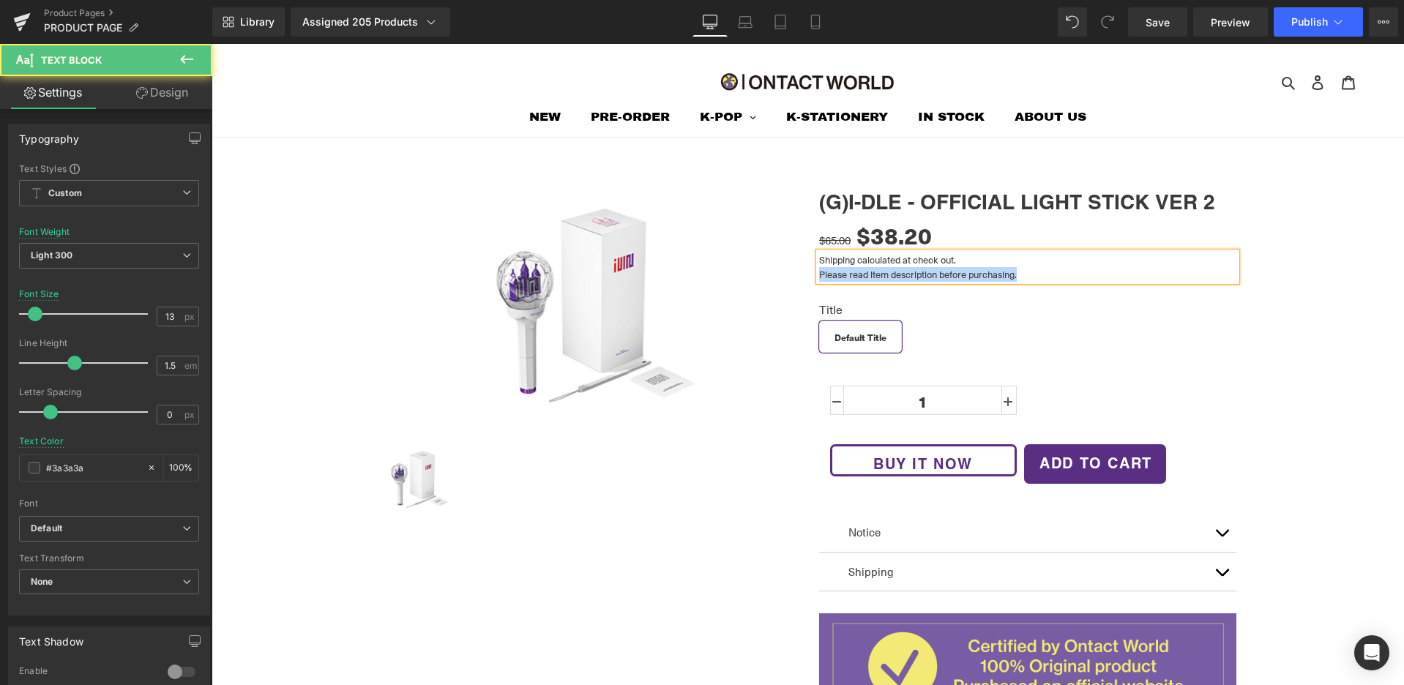
drag, startPoint x: 961, startPoint y: 275, endPoint x: 808, endPoint y: 275, distance: 153.0
click at [808, 275] on div "(G)I-DLE - OFFICIAL LIGHT STICK VER 2 (P) Title $65.00 $38.20 (P) Price Shippin…" at bounding box center [1027, 450] width 439 height 540
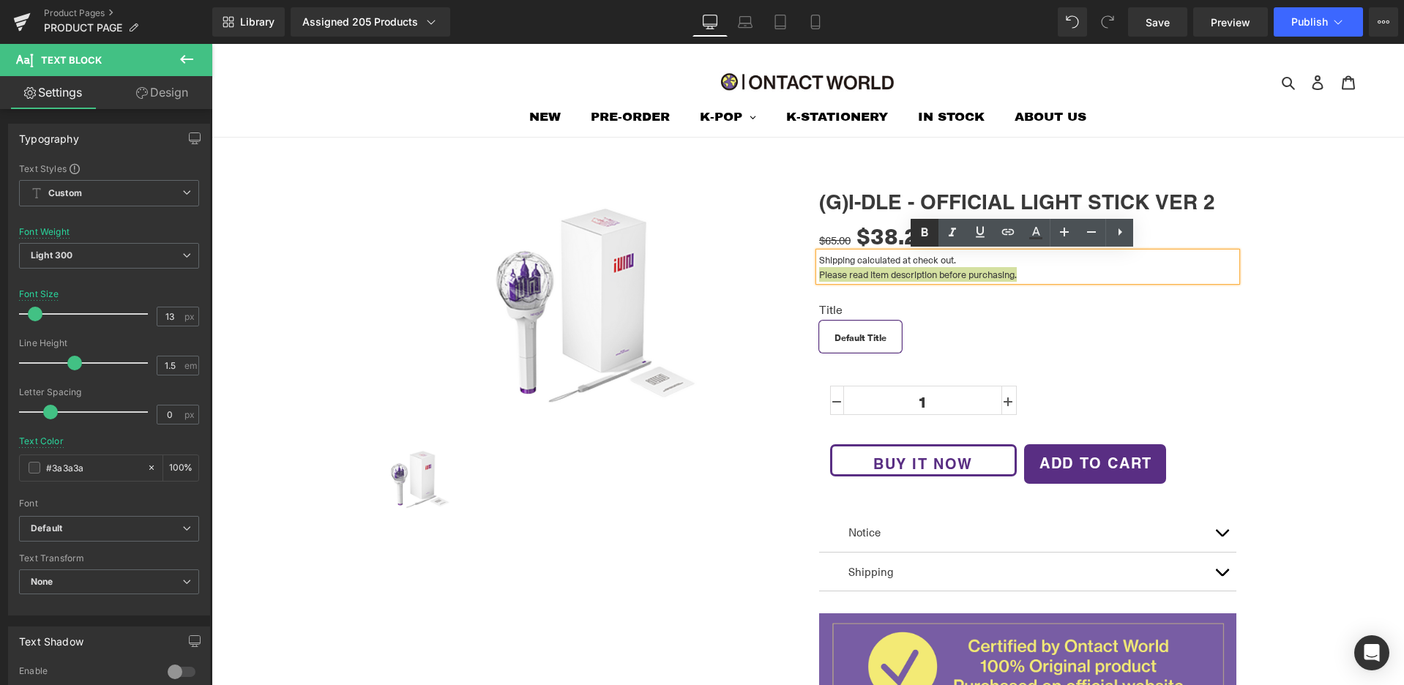
click at [925, 229] on icon at bounding box center [925, 232] width 7 height 9
click at [1040, 236] on icon at bounding box center [1036, 233] width 18 height 18
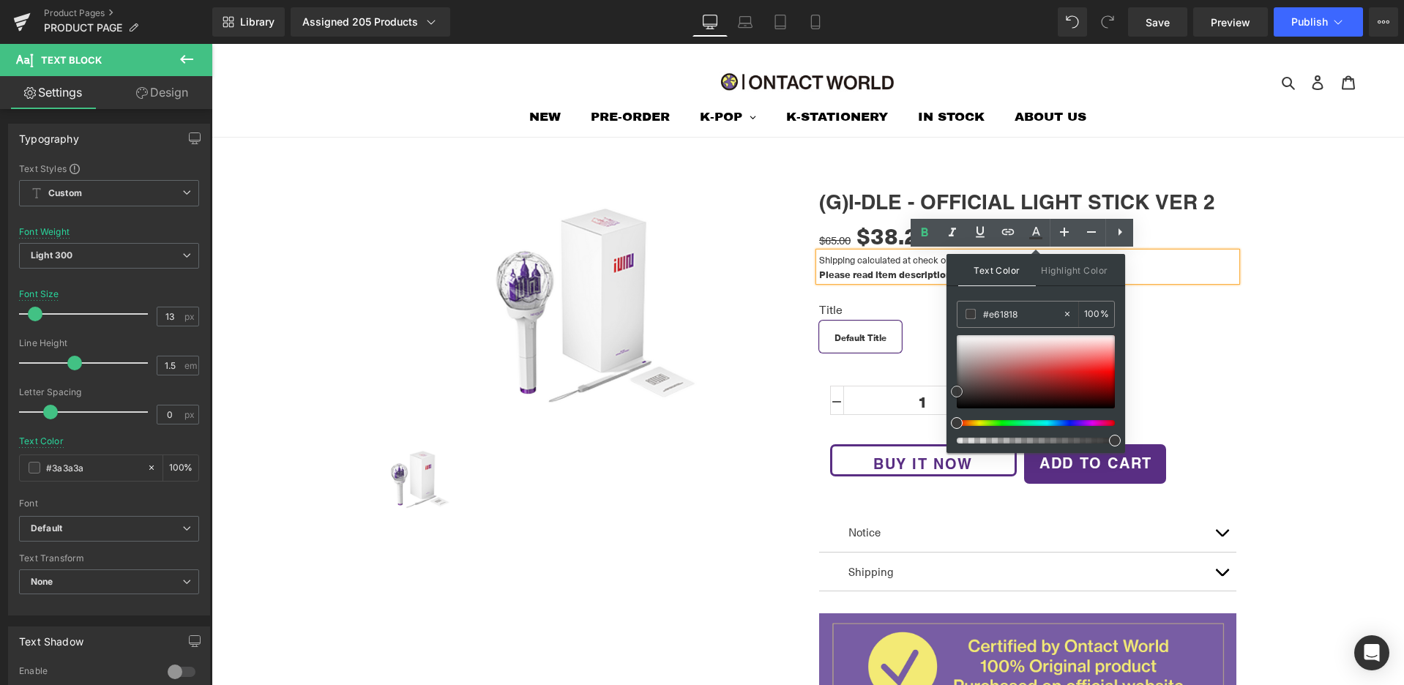
click at [1086, 372] on div at bounding box center [1036, 371] width 158 height 73
click at [1191, 331] on div "Title Default Title" at bounding box center [1027, 333] width 417 height 61
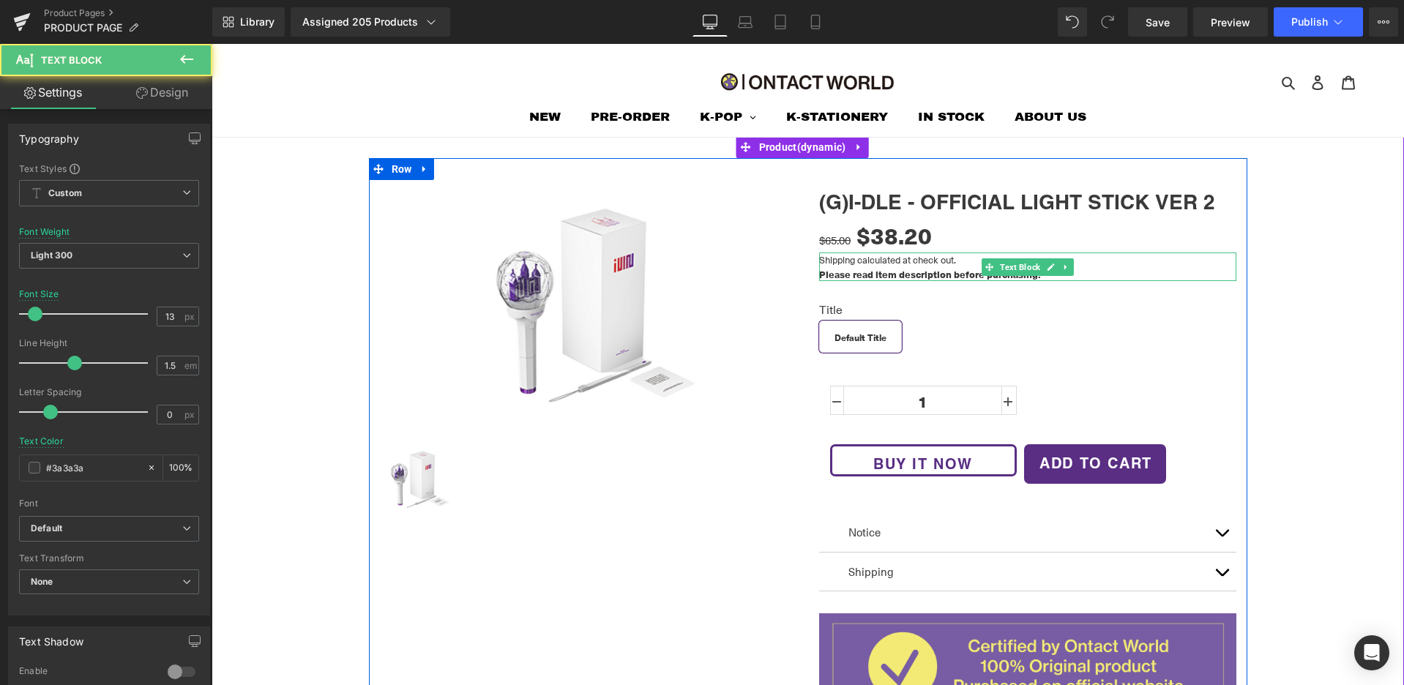
click at [1120, 274] on p "Please read item description before purchasing." at bounding box center [1027, 274] width 417 height 15
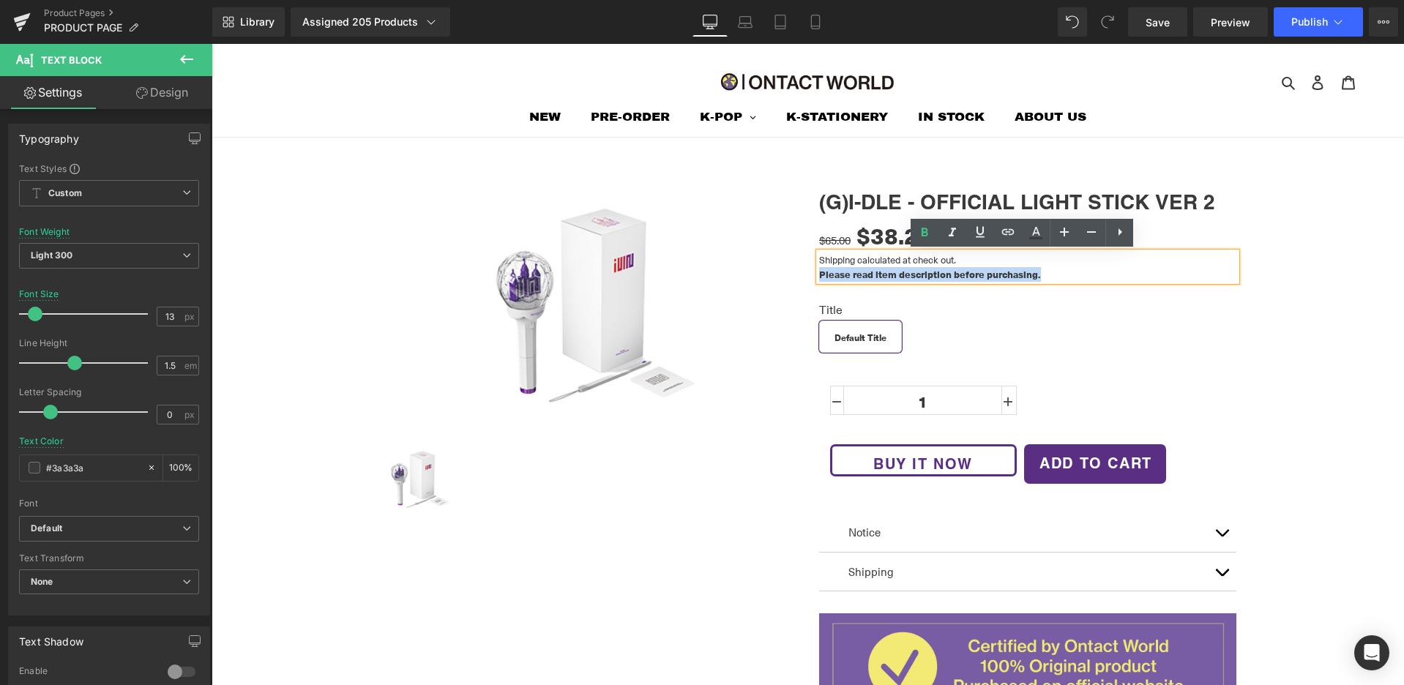
drag, startPoint x: 1116, startPoint y: 272, endPoint x: 809, endPoint y: 269, distance: 306.8
click at [809, 269] on div "(G)I-DLE - OFFICIAL LIGHT STICK VER 2 (P) Title $65.00 $38.20 (P) Price Shippin…" at bounding box center [1027, 450] width 439 height 540
click at [1027, 234] on link at bounding box center [1036, 233] width 28 height 28
type input "#3a3a3a"
type input "100"
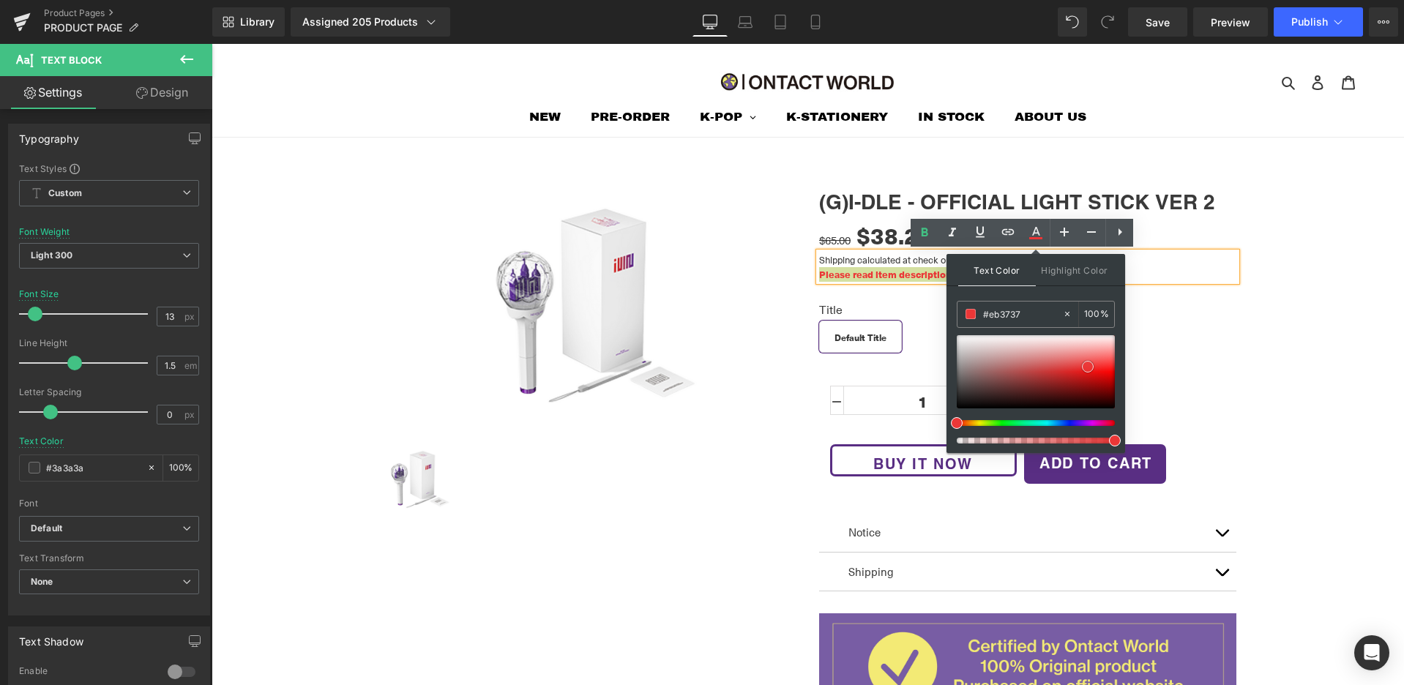
type input "#eb3131"
click at [1088, 368] on div at bounding box center [1036, 371] width 158 height 73
click at [1252, 324] on div "SALE (P) Image (P) Image List (G)I-DLE - OFFICIAL LIGHT STICK VER 2 (P) Title $…" at bounding box center [808, 576] width 1178 height 836
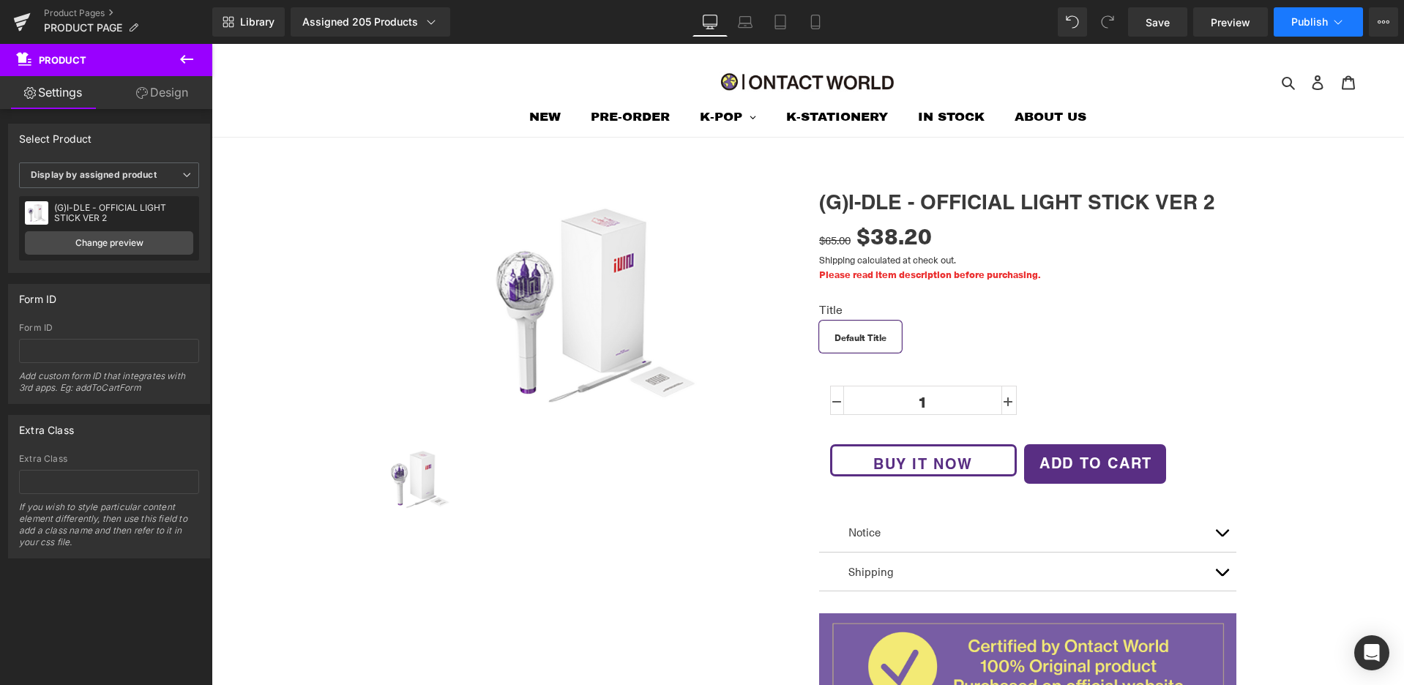
click at [1333, 24] on icon at bounding box center [1338, 22] width 15 height 15
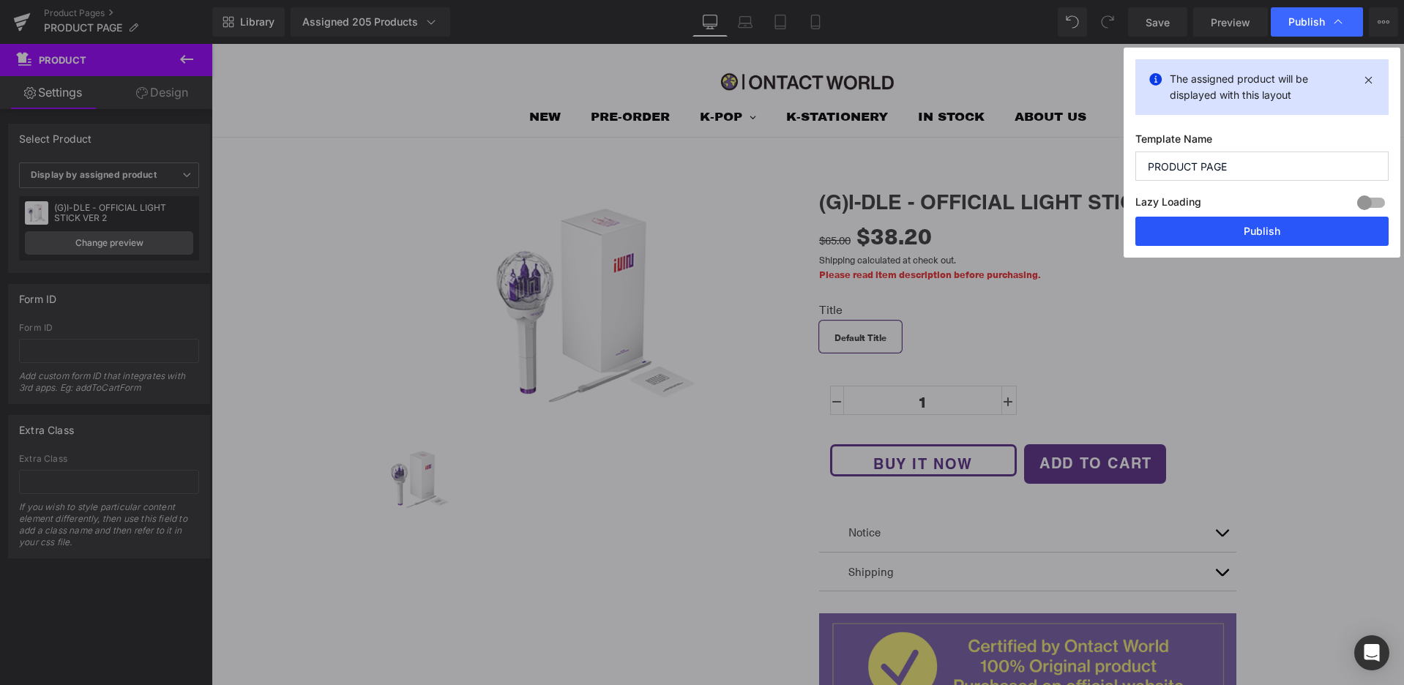
click at [0, 0] on button "Publish" at bounding box center [0, 0] width 0 height 0
